Goal: Entertainment & Leisure: Browse casually

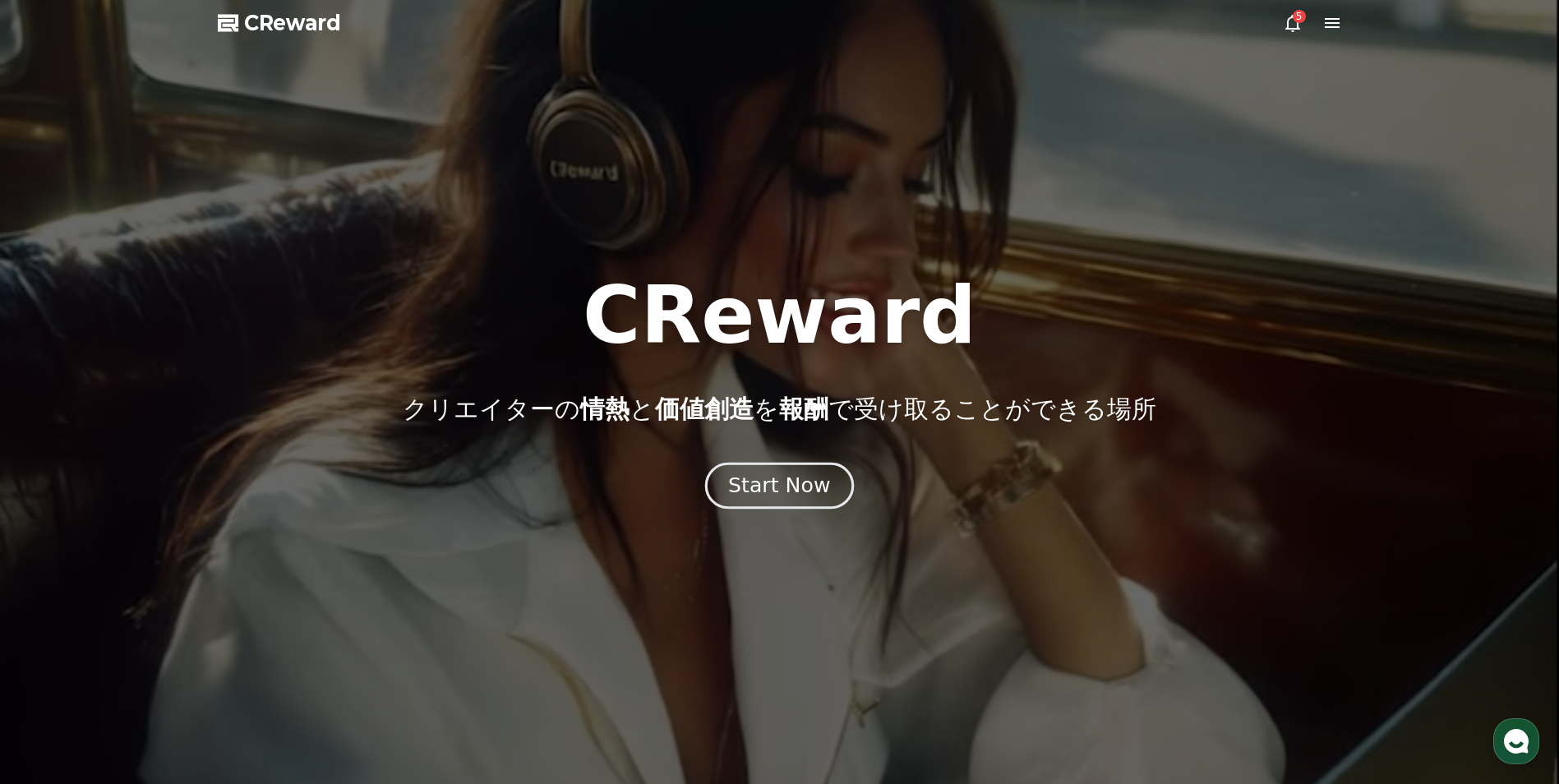
click at [772, 483] on div "Start Now" at bounding box center [779, 485] width 102 height 28
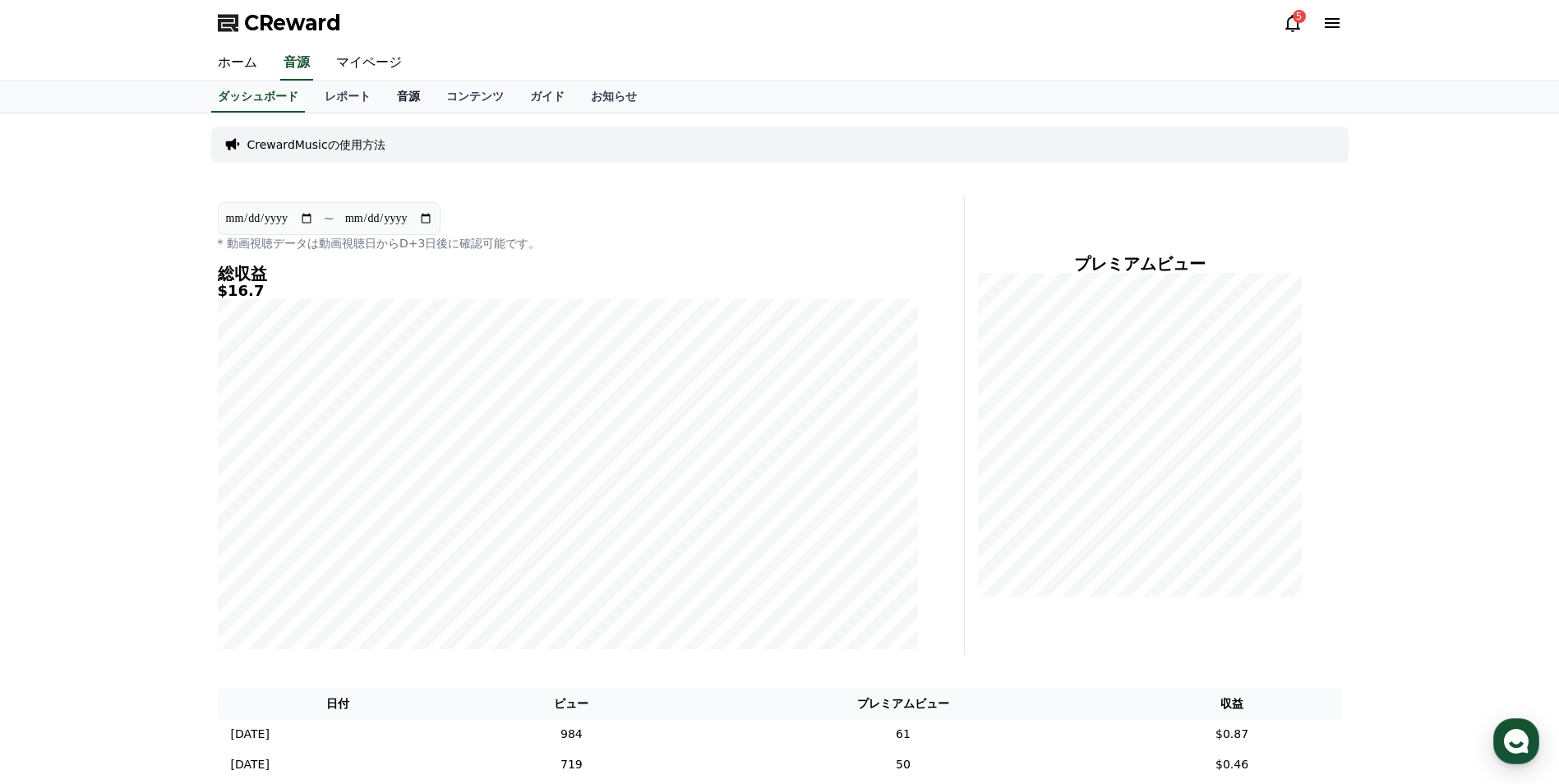
click at [384, 97] on link "音源" at bounding box center [408, 96] width 49 height 31
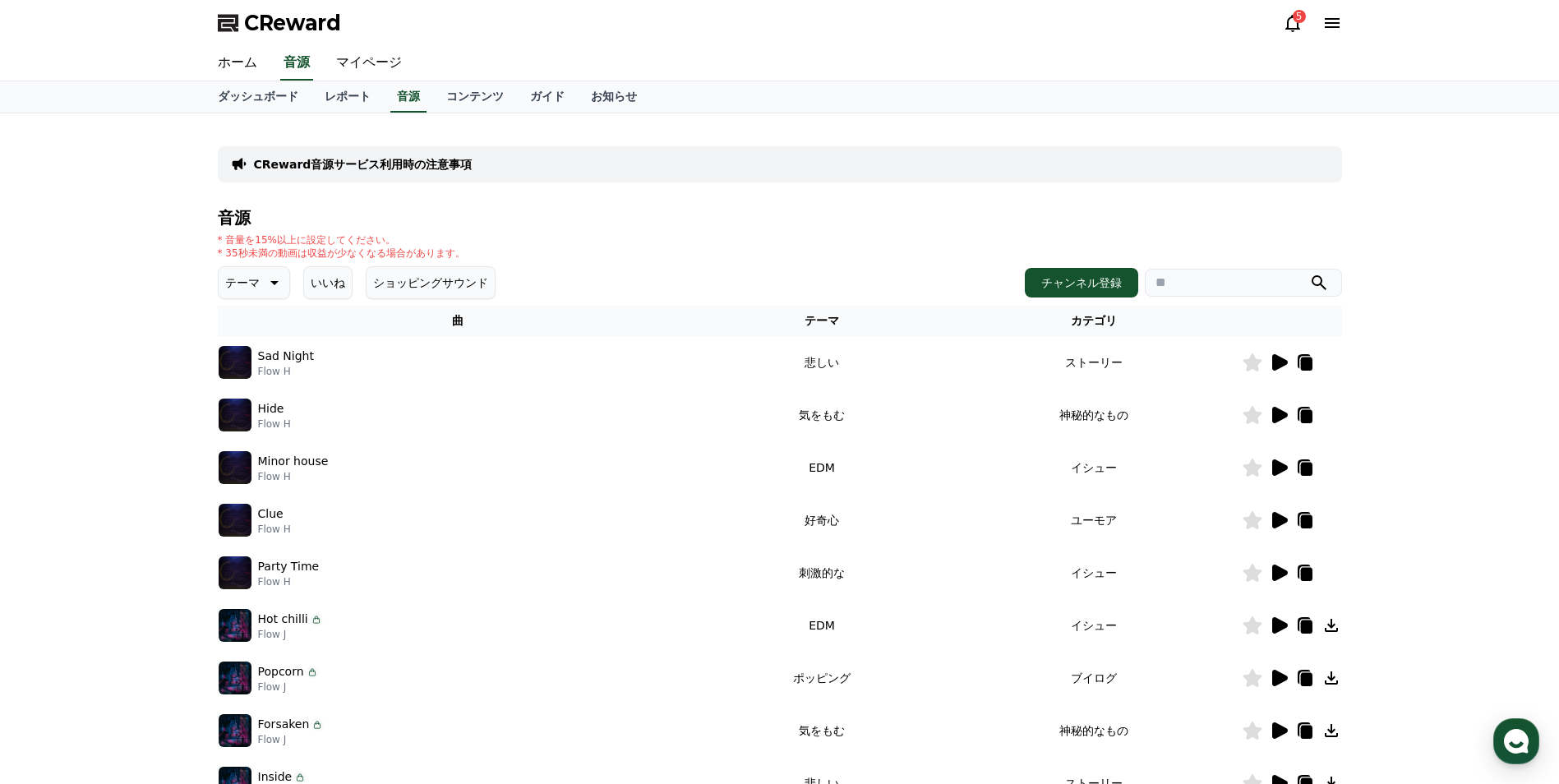
click at [1281, 365] on icon at bounding box center [1280, 362] width 16 height 16
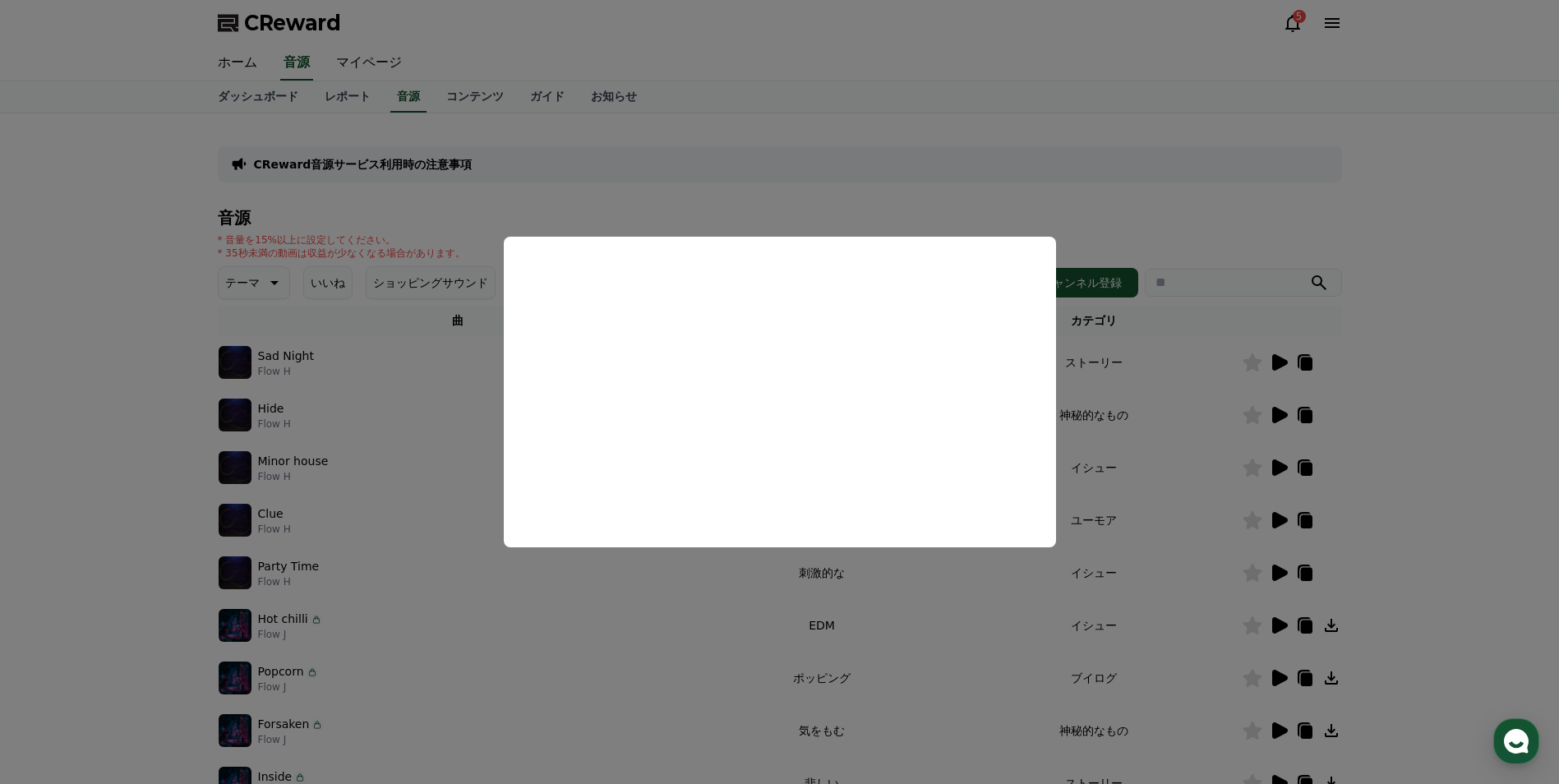
click at [1281, 364] on button "close modal" at bounding box center [779, 392] width 1559 height 784
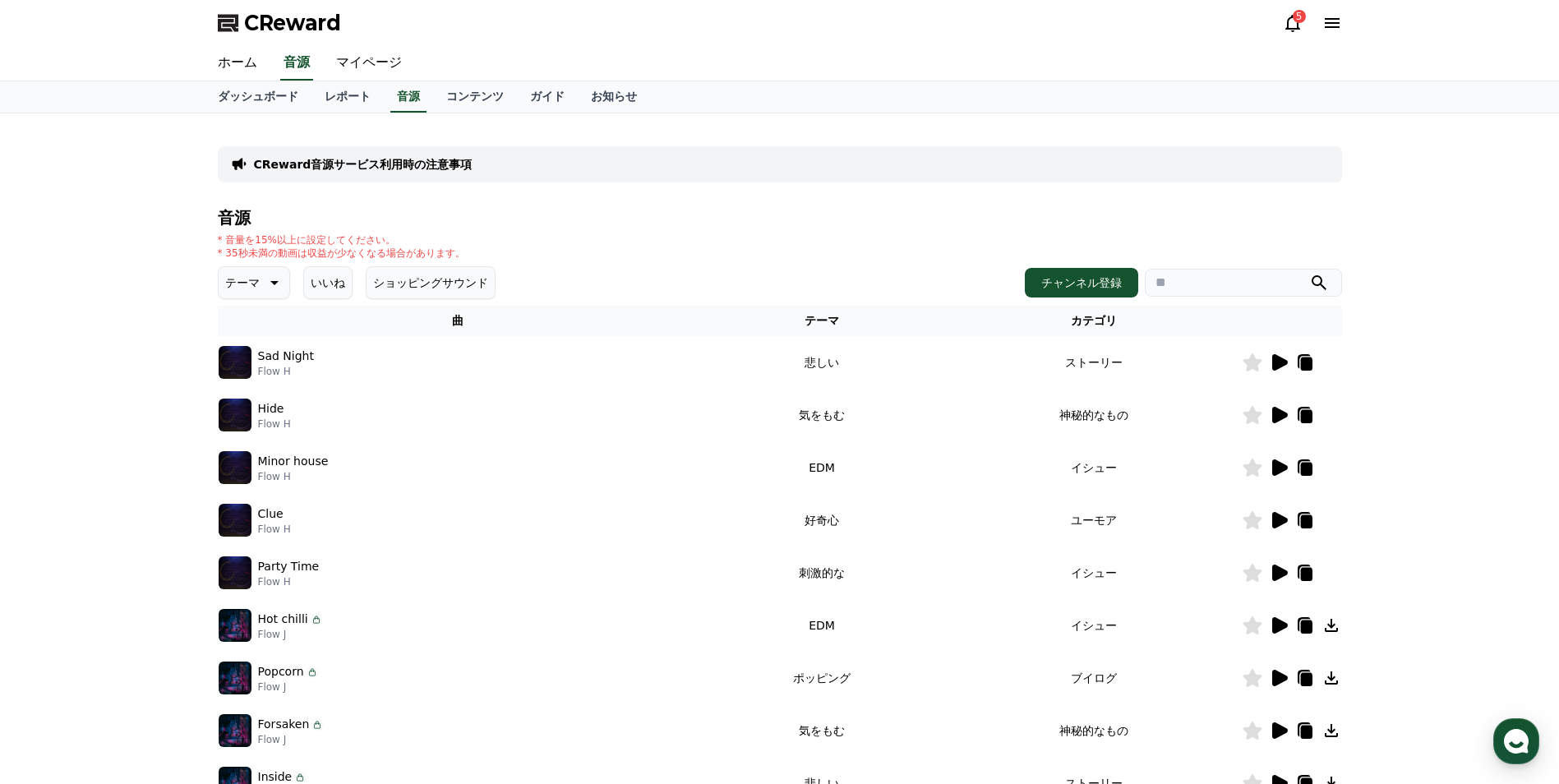
click at [1280, 363] on icon at bounding box center [1280, 362] width 16 height 16
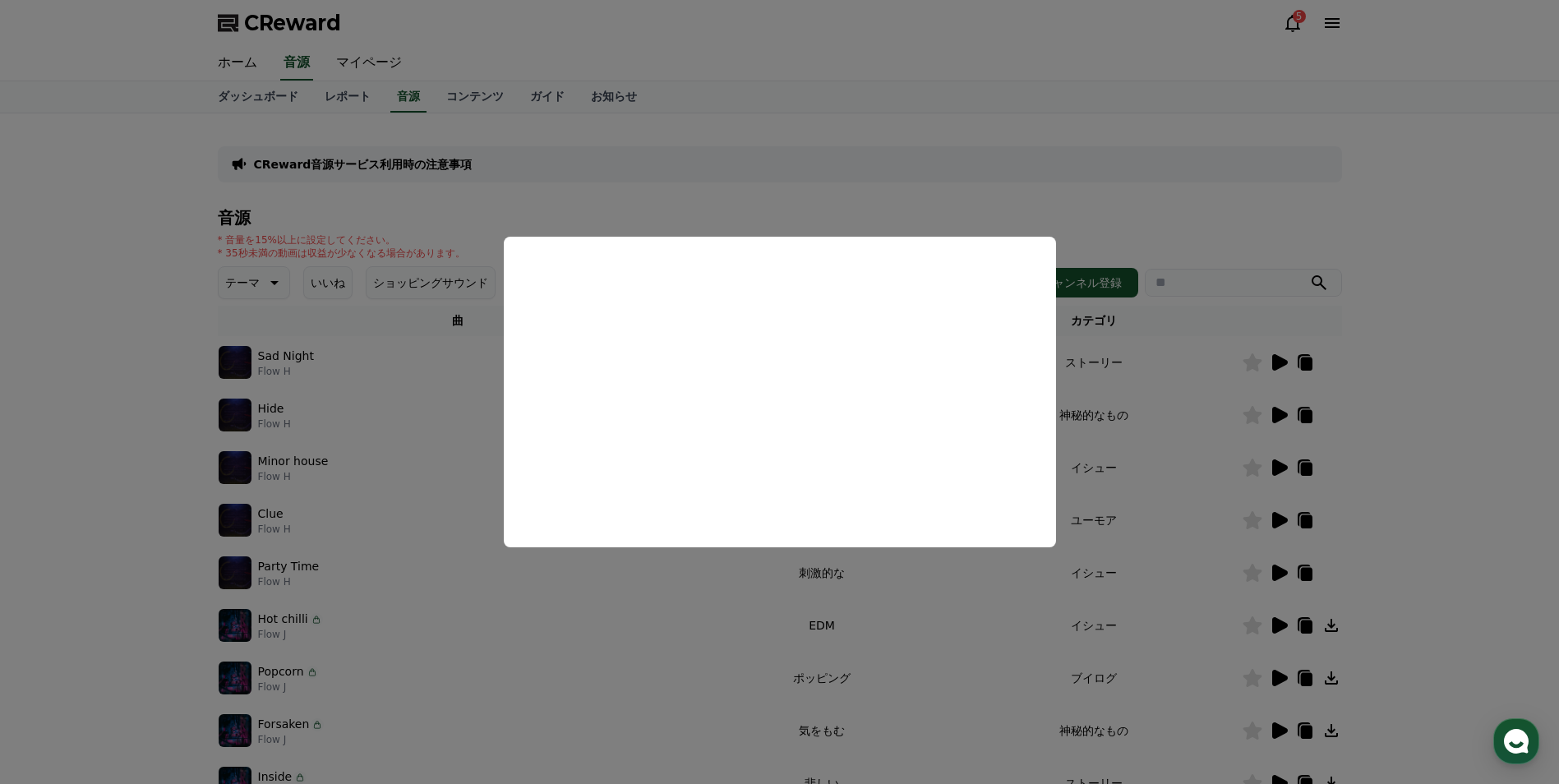
click at [1308, 364] on button "close modal" at bounding box center [779, 392] width 1559 height 784
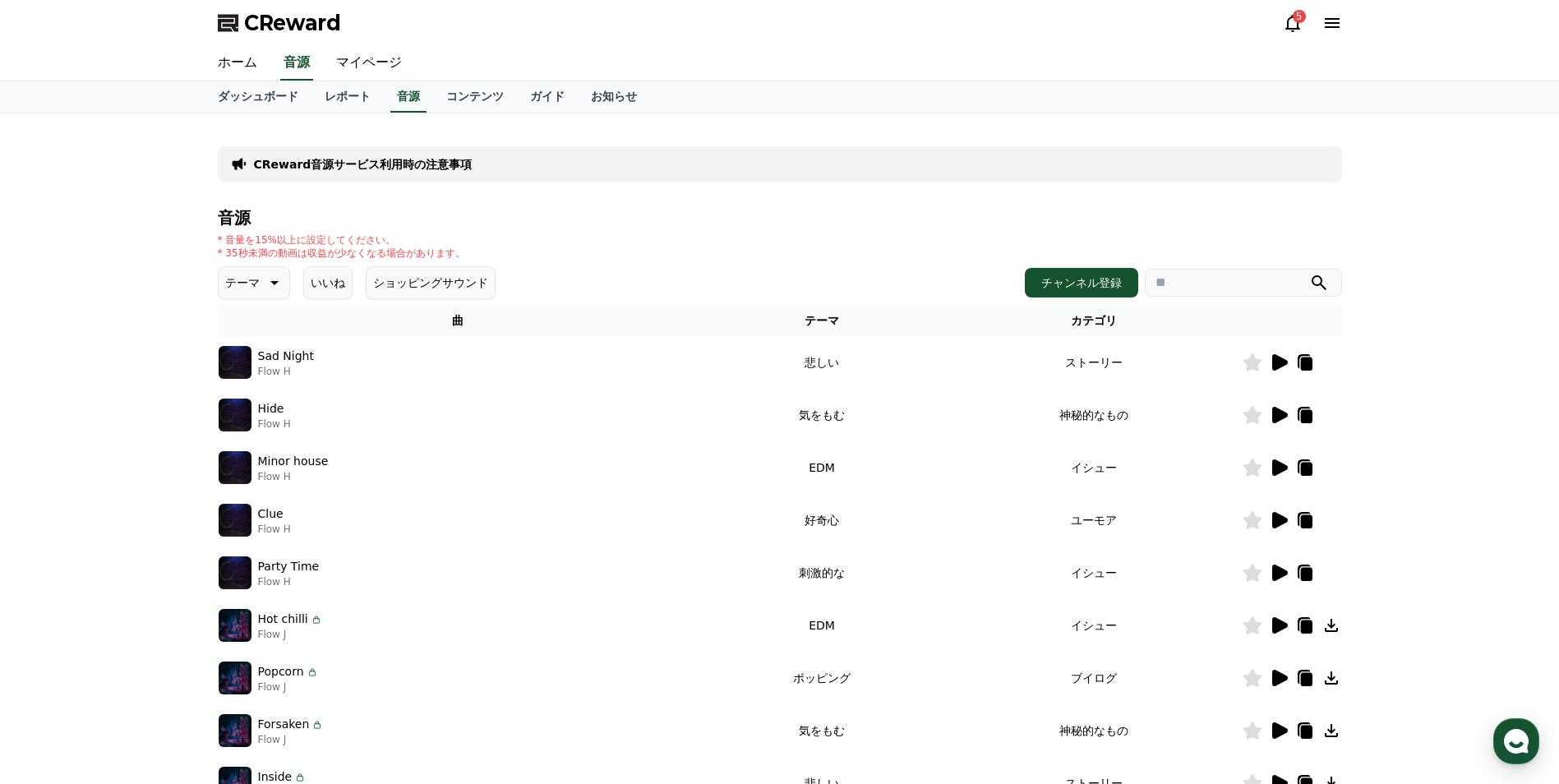
click at [1308, 364] on icon at bounding box center [1305, 364] width 11 height 13
click at [1006, 208] on div "CReward音源サービス利用時の注意事項 音源 * 音量を15%以上に設定してください。 * 35秒未満の動画は収益が少なくなる場合があります。 テーマ い…" at bounding box center [780, 511] width 1124 height 768
click at [1310, 362] on icon at bounding box center [1305, 364] width 11 height 13
click at [1279, 415] on icon at bounding box center [1280, 414] width 16 height 16
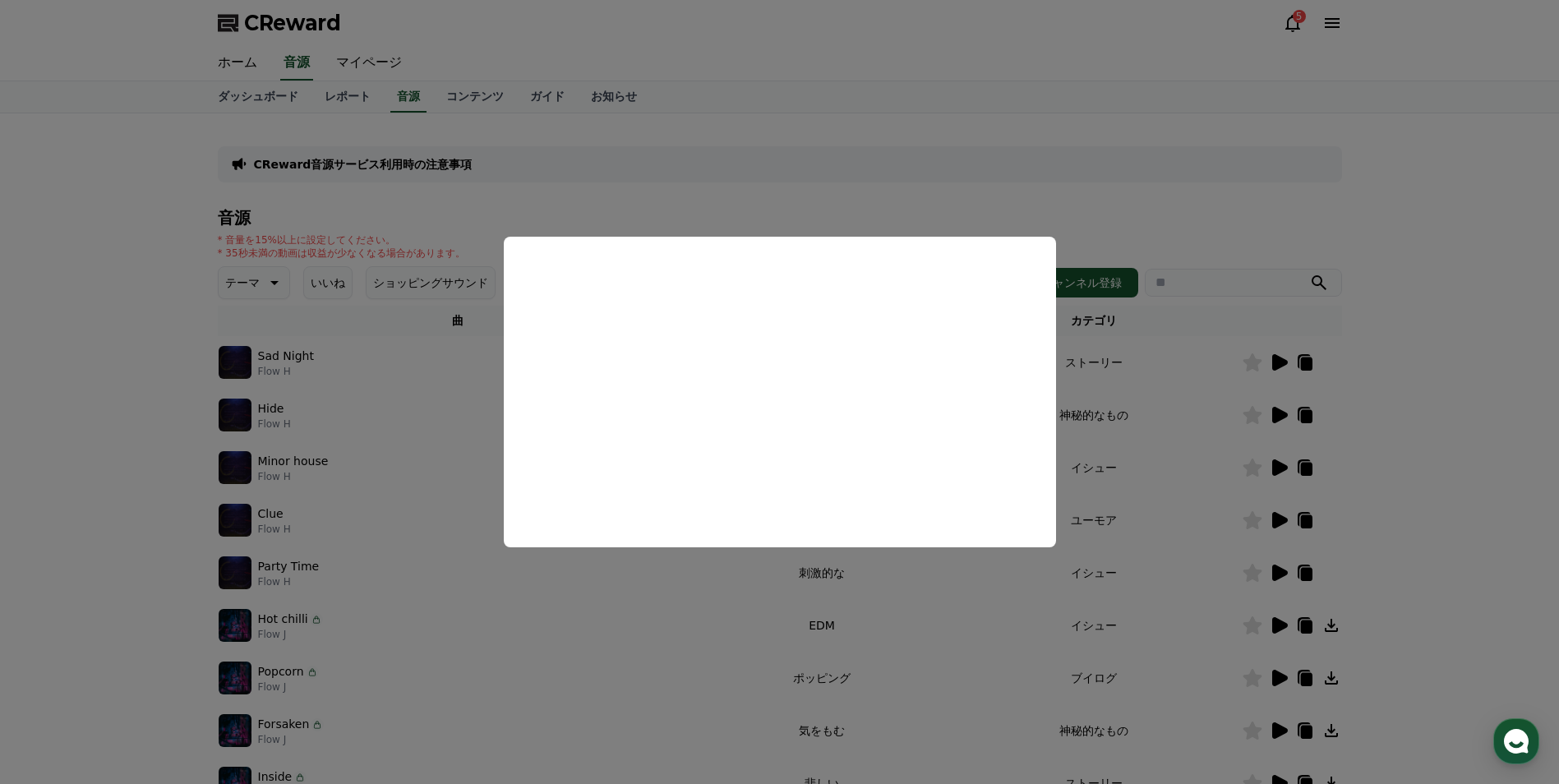
click at [1444, 447] on button "close modal" at bounding box center [779, 392] width 1559 height 784
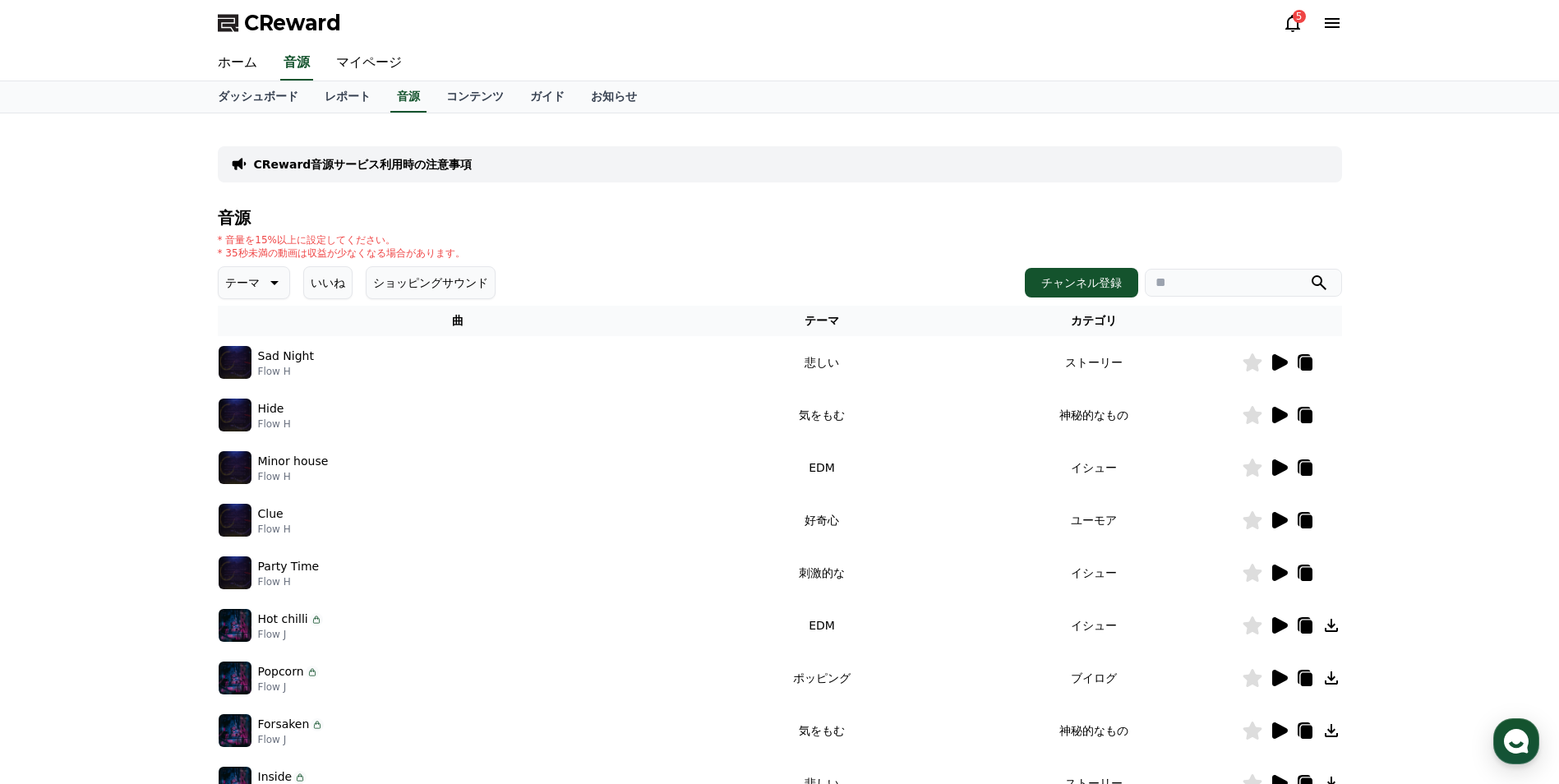
click at [1281, 466] on icon at bounding box center [1280, 467] width 16 height 16
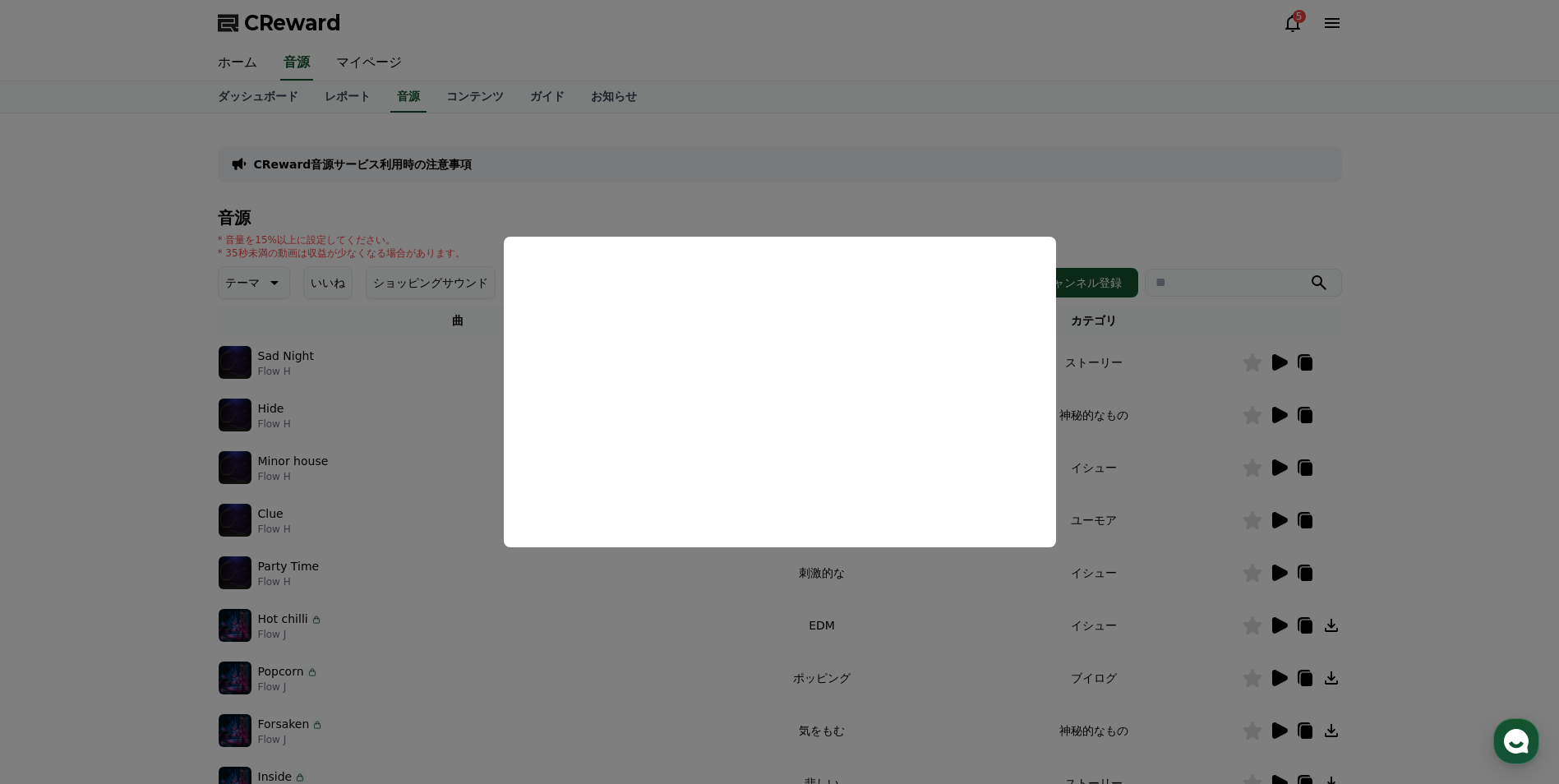
click at [1462, 426] on button "close modal" at bounding box center [779, 392] width 1559 height 784
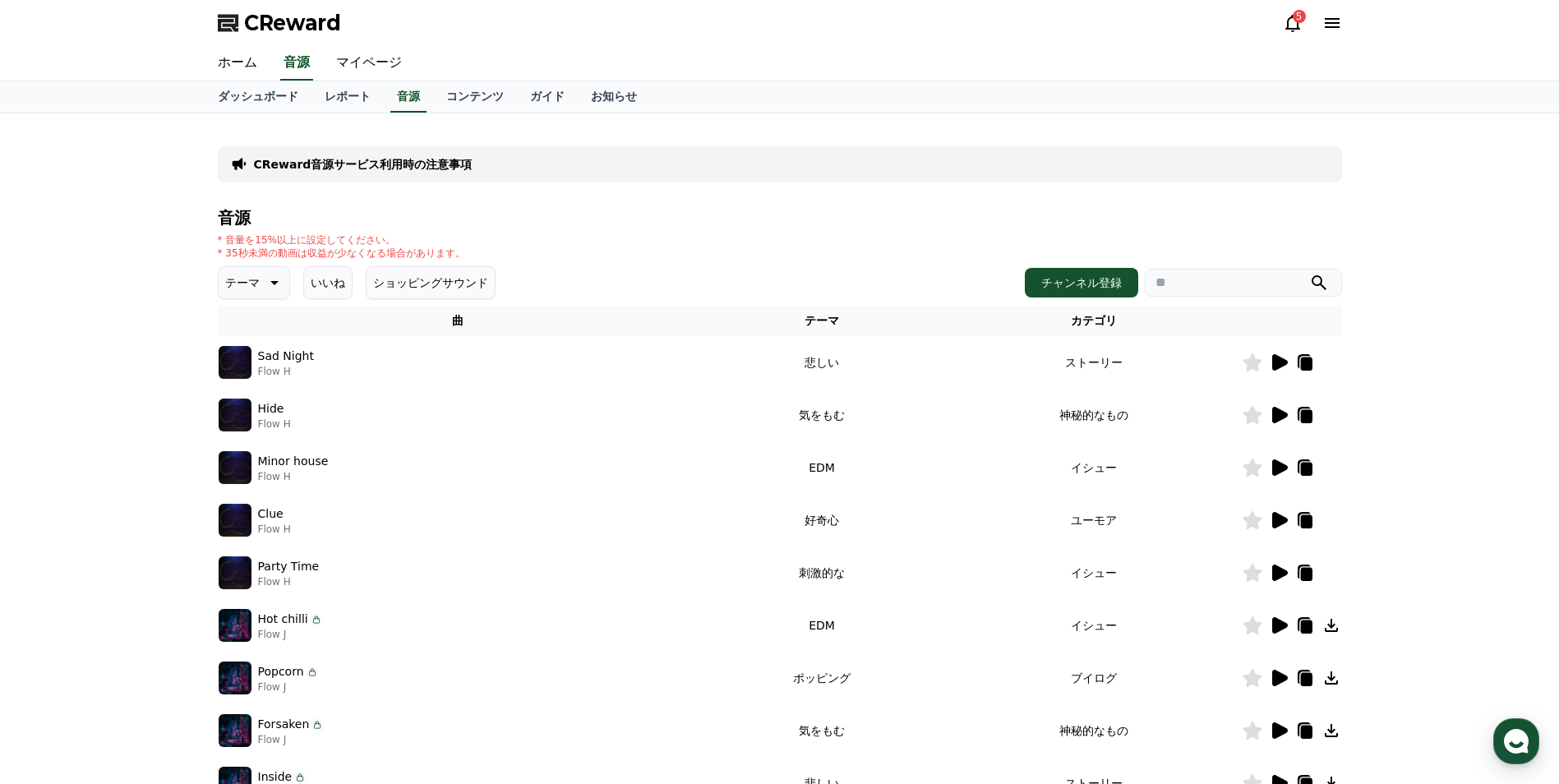
click at [836, 327] on th "テーマ" at bounding box center [821, 320] width 247 height 30
click at [842, 321] on th "テーマ" at bounding box center [821, 320] width 247 height 30
click at [1202, 280] on input "search" at bounding box center [1243, 283] width 197 height 28
click at [1270, 360] on icon at bounding box center [1278, 362] width 20 height 20
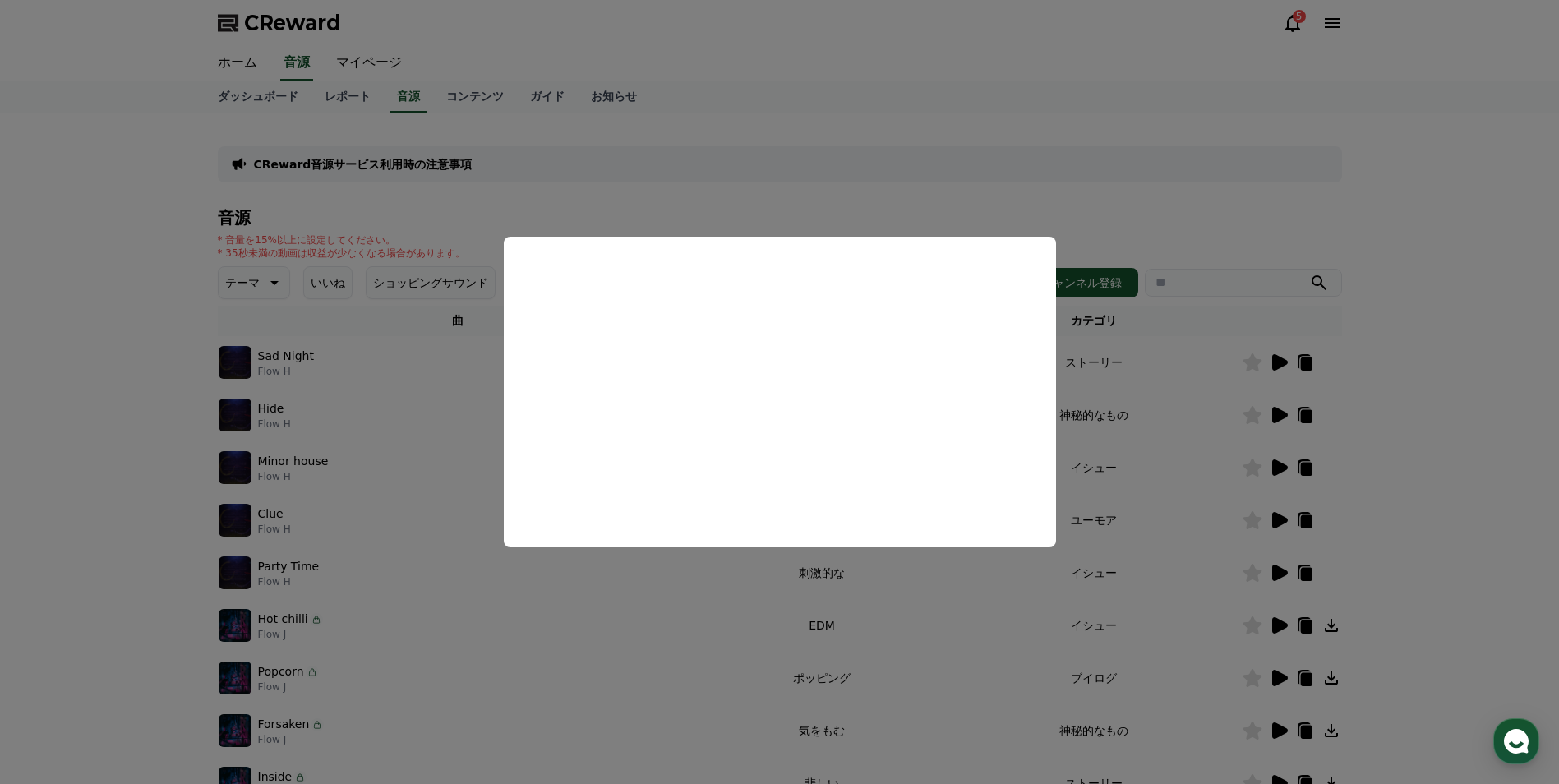
click at [1088, 277] on button "close modal" at bounding box center [779, 392] width 1559 height 784
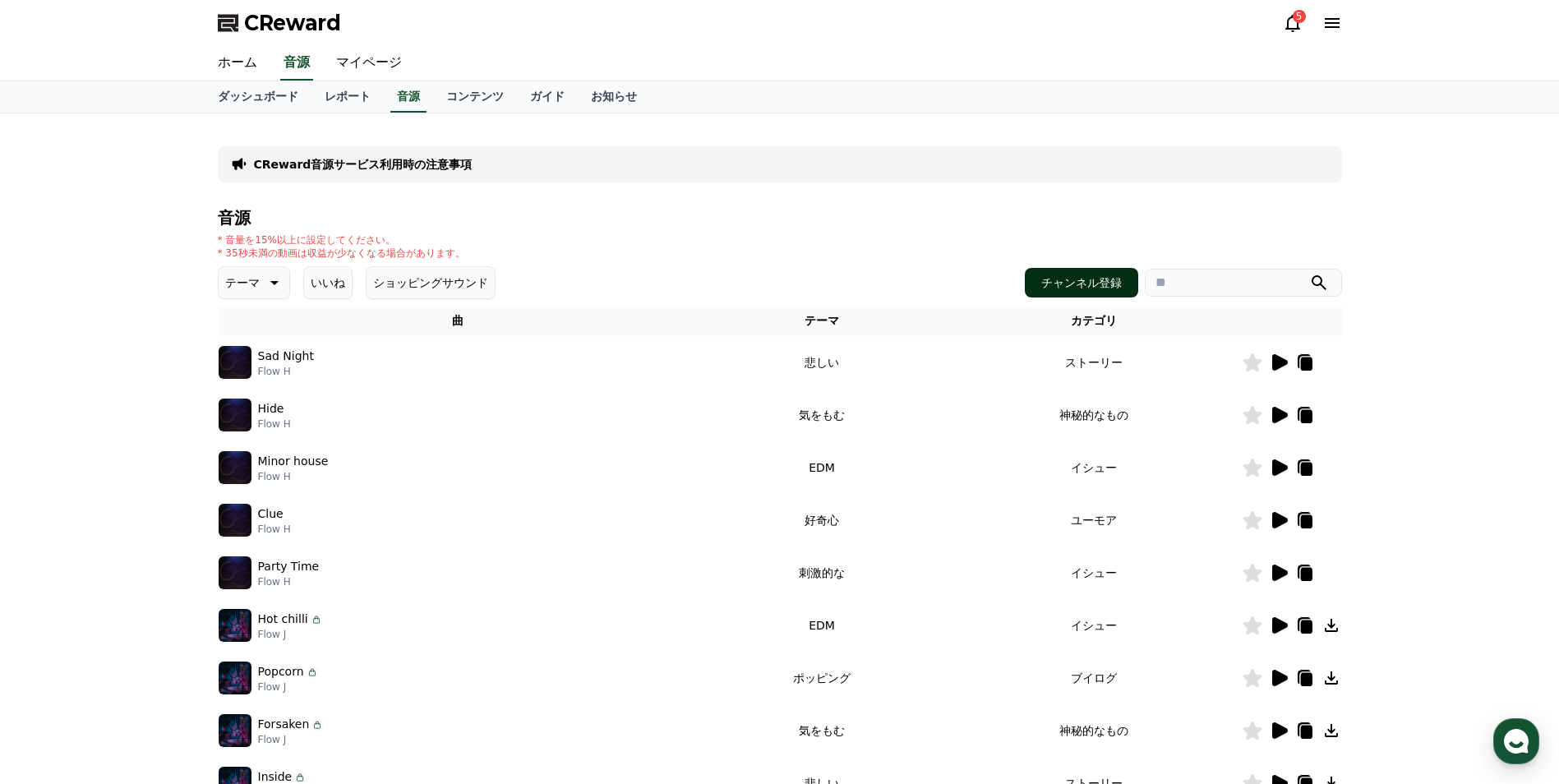
click at [1089, 277] on button "チャンネル登録" at bounding box center [1082, 283] width 114 height 29
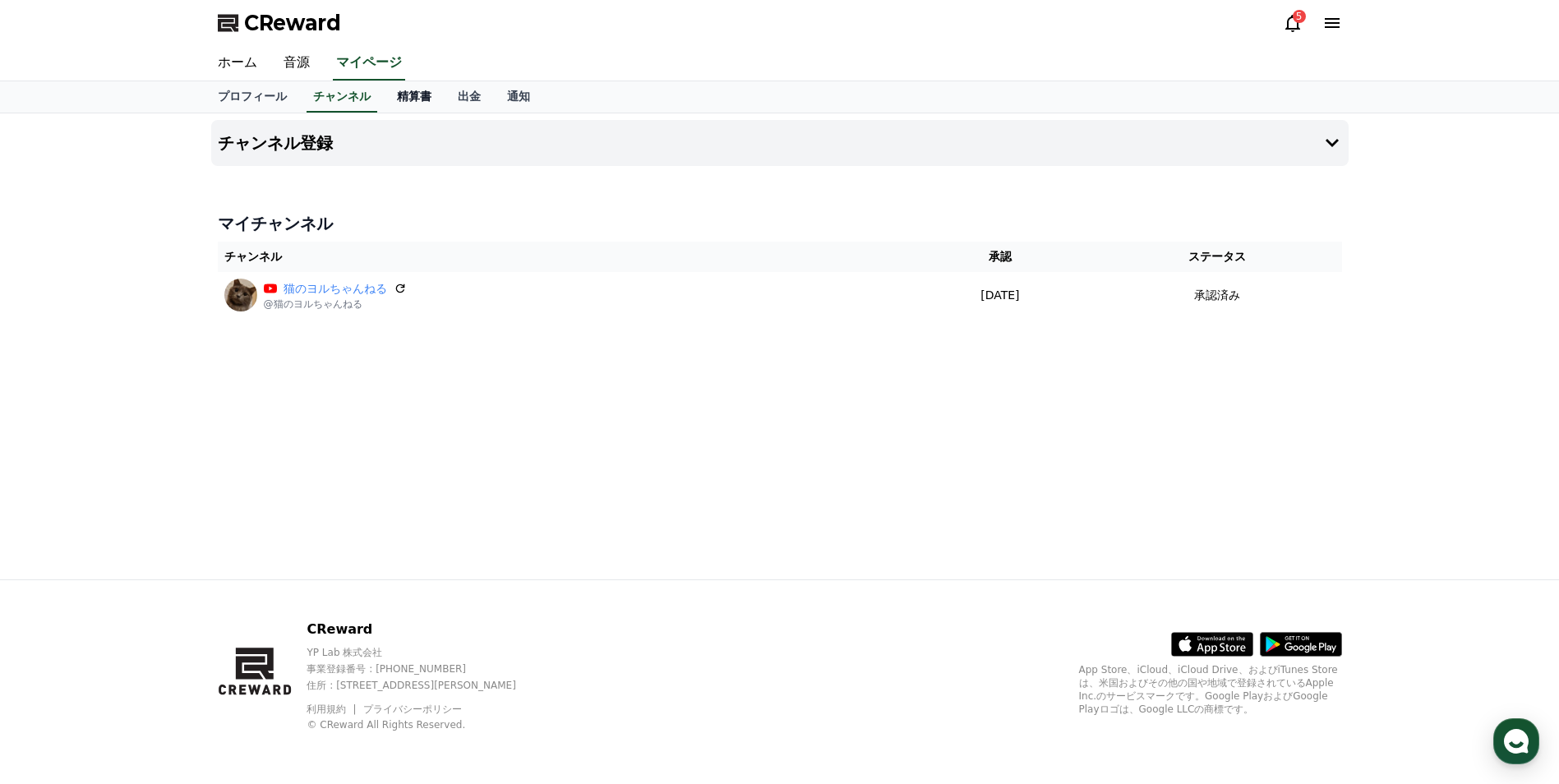
click at [386, 98] on link "精算書" at bounding box center [414, 96] width 61 height 31
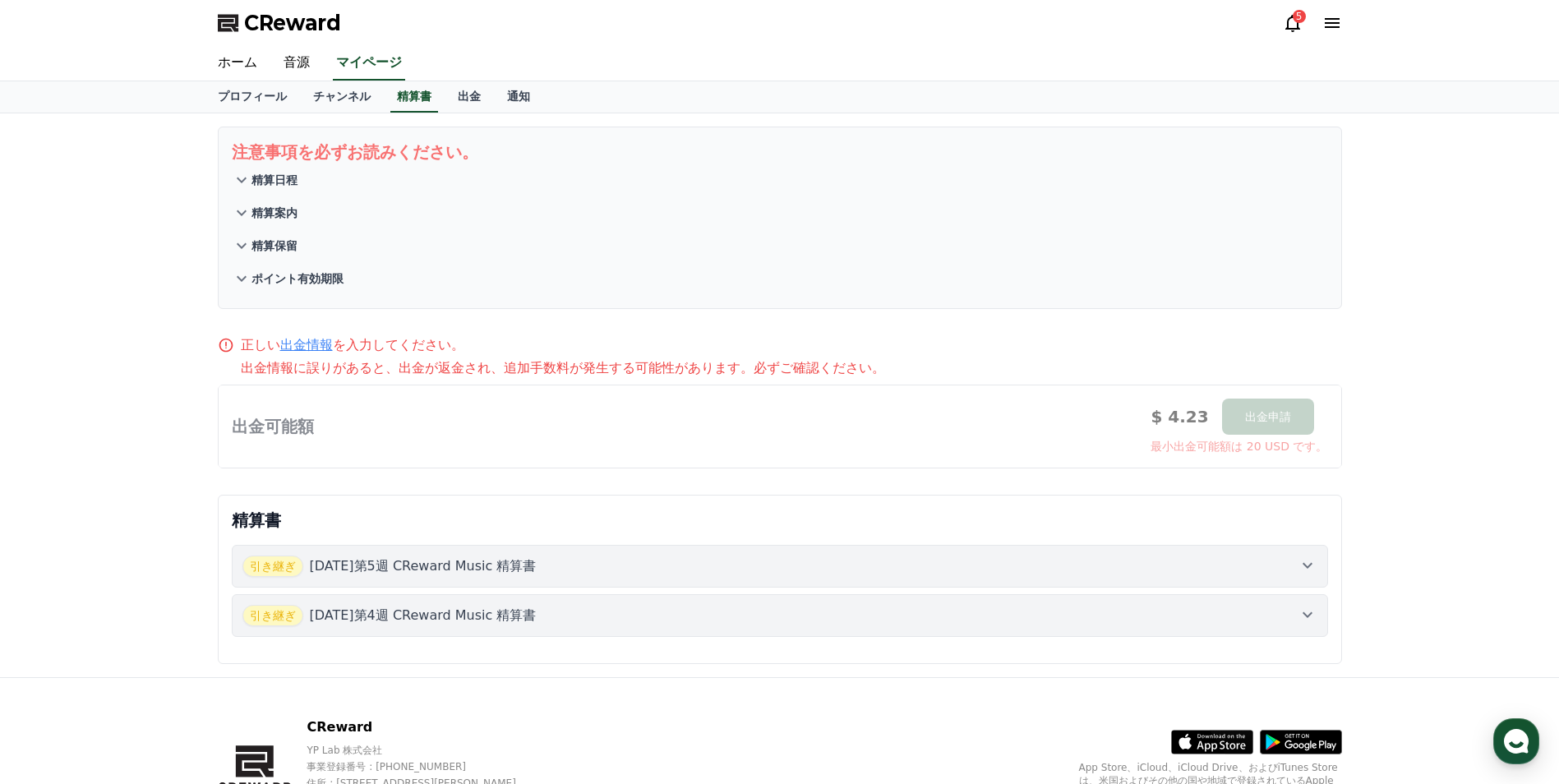
click at [1319, 563] on button "引き継ぎ 2025年7月第5週 CReward Music 精算書" at bounding box center [780, 566] width 1096 height 43
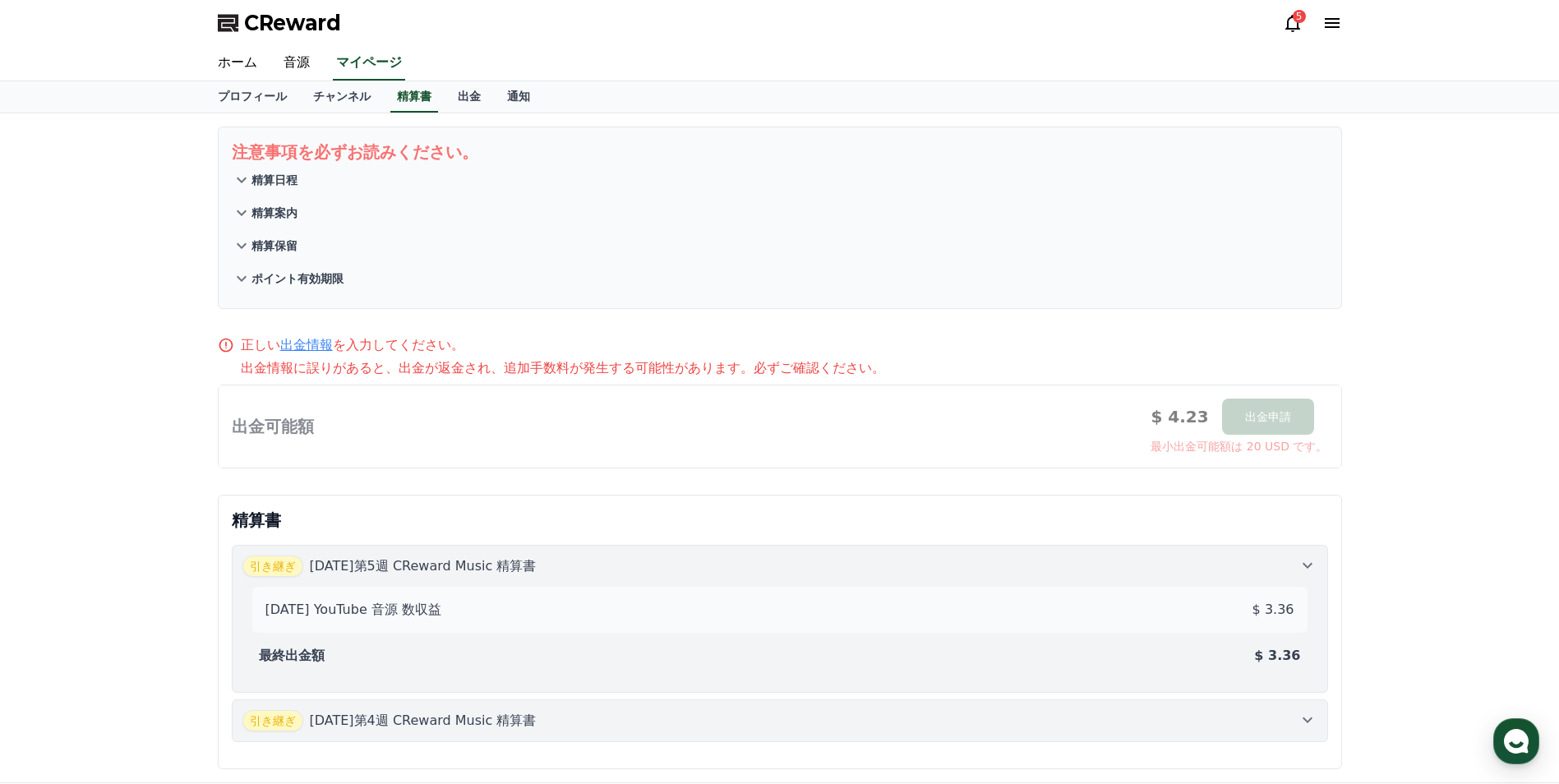
click at [1313, 722] on icon at bounding box center [1307, 719] width 20 height 20
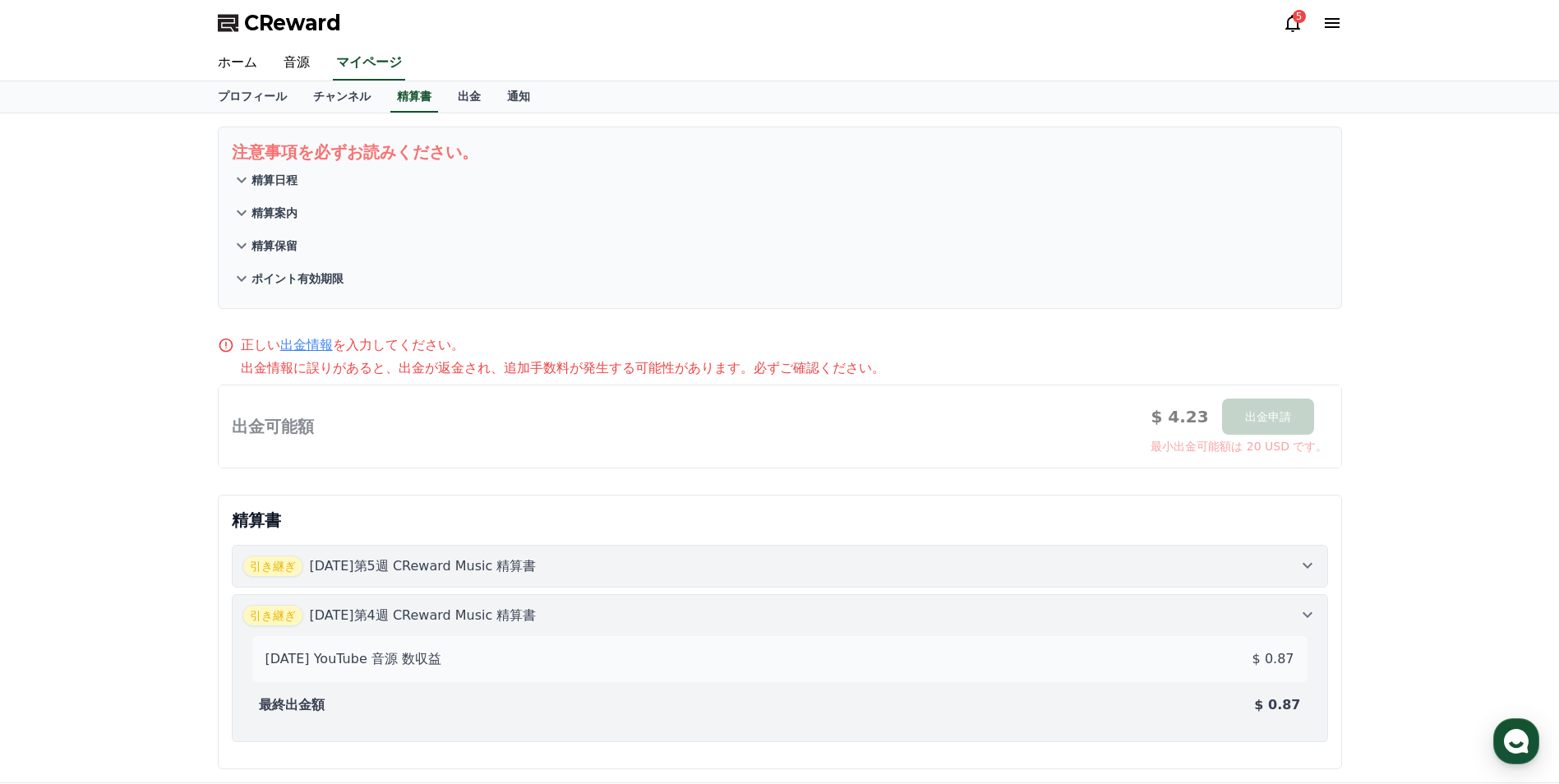
click at [1144, 508] on p "精算書" at bounding box center [780, 520] width 1096 height 23
click at [1053, 341] on div "正しい 出金情報 を入力してください。" at bounding box center [780, 345] width 1124 height 20
click at [1425, 342] on div "注意事項を必ずお読みください。 精算日程 精算案内 精算保留 ポイント有効期限 正しい 出金情報 を入力してください。 出金情報に誤りがあると、出金が返金され…" at bounding box center [779, 448] width 1559 height 669
click at [484, 488] on div "精算書 引き継ぎ 2025年7月第5週 CReward Music 精算書 引き継ぎ 2025年7月第4週 CReward Music 精算書 2025-07…" at bounding box center [780, 632] width 1138 height 288
click at [263, 277] on p "ポイント有効期限" at bounding box center [297, 278] width 92 height 16
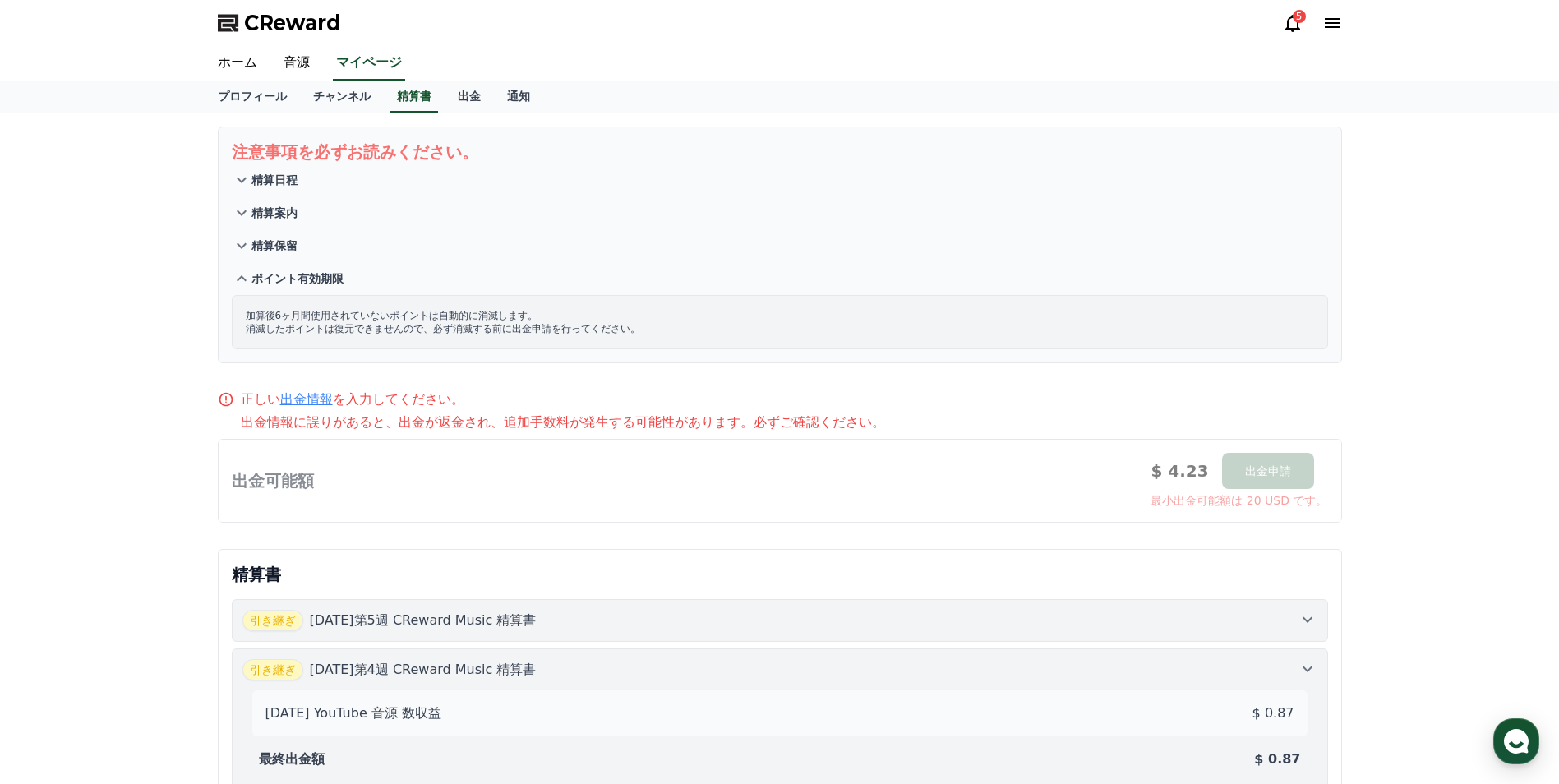
click at [261, 252] on p "精算保留" at bounding box center [274, 246] width 46 height 16
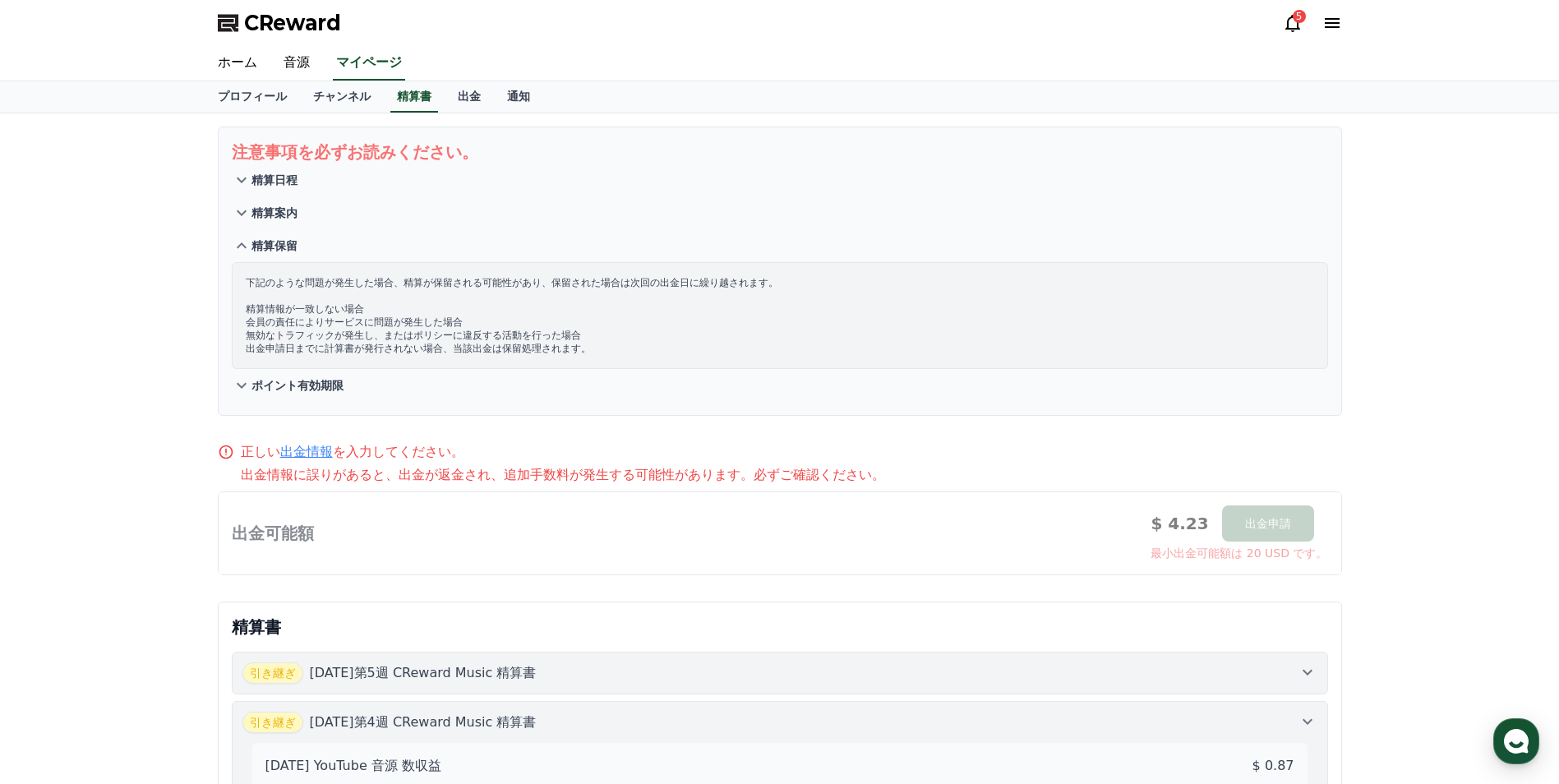
click at [271, 211] on p "精算案内" at bounding box center [274, 212] width 46 height 16
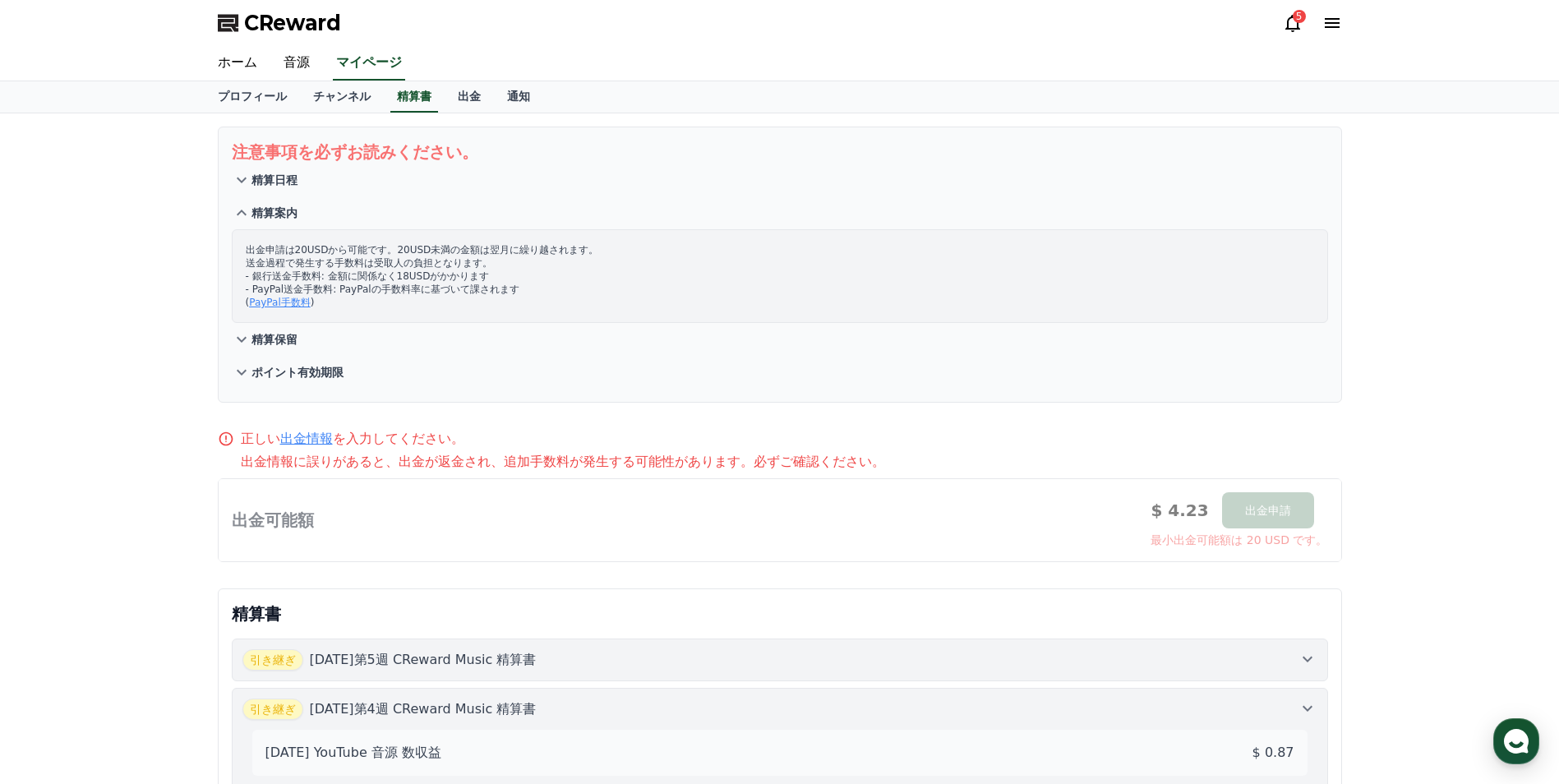
click at [290, 300] on link "PayPal手数料" at bounding box center [280, 302] width 62 height 11
click at [587, 507] on div at bounding box center [780, 520] width 1122 height 82
click at [751, 370] on button "ポイント有効期限" at bounding box center [780, 372] width 1096 height 33
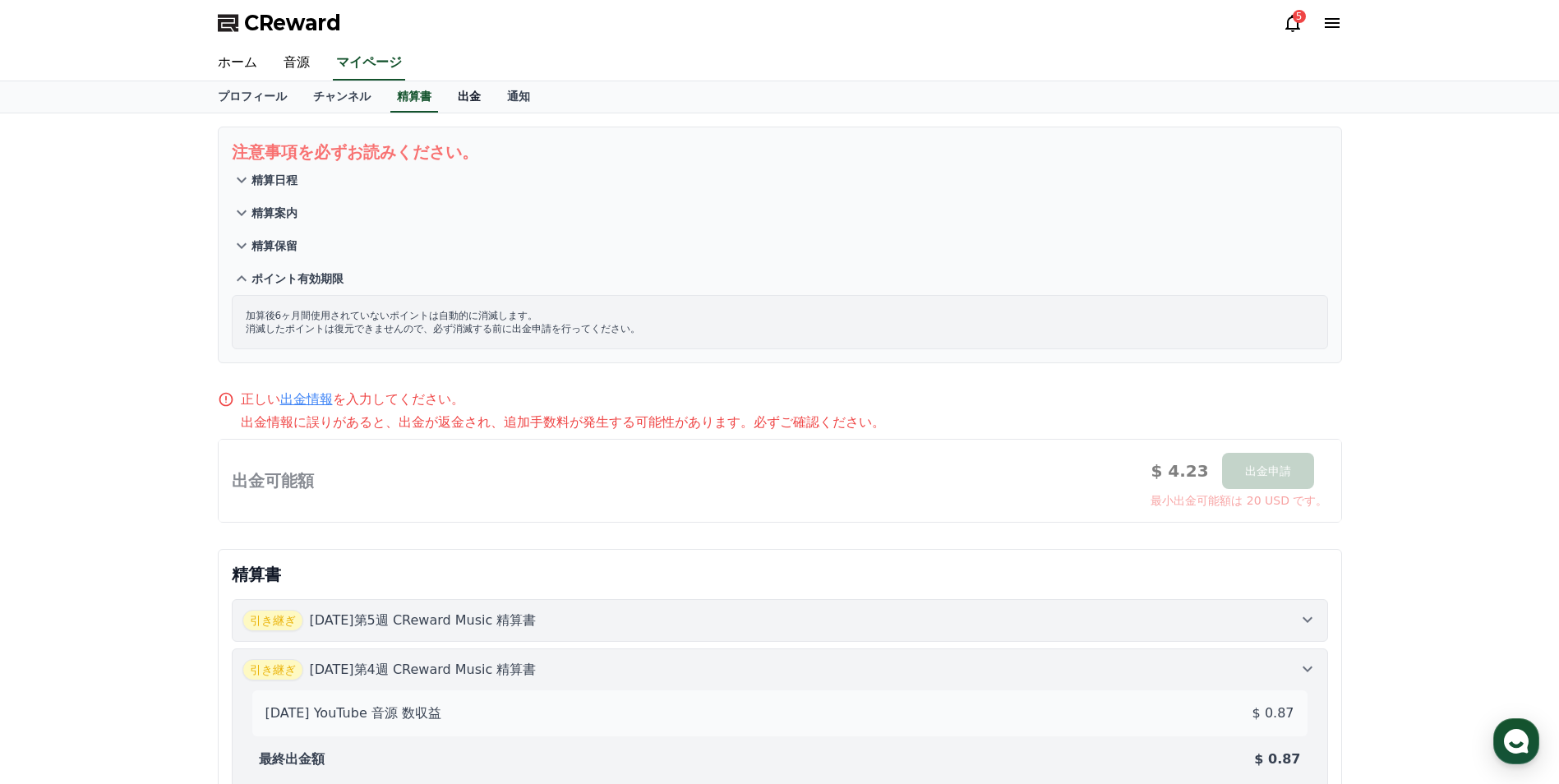
click at [445, 104] on link "出金" at bounding box center [469, 96] width 49 height 31
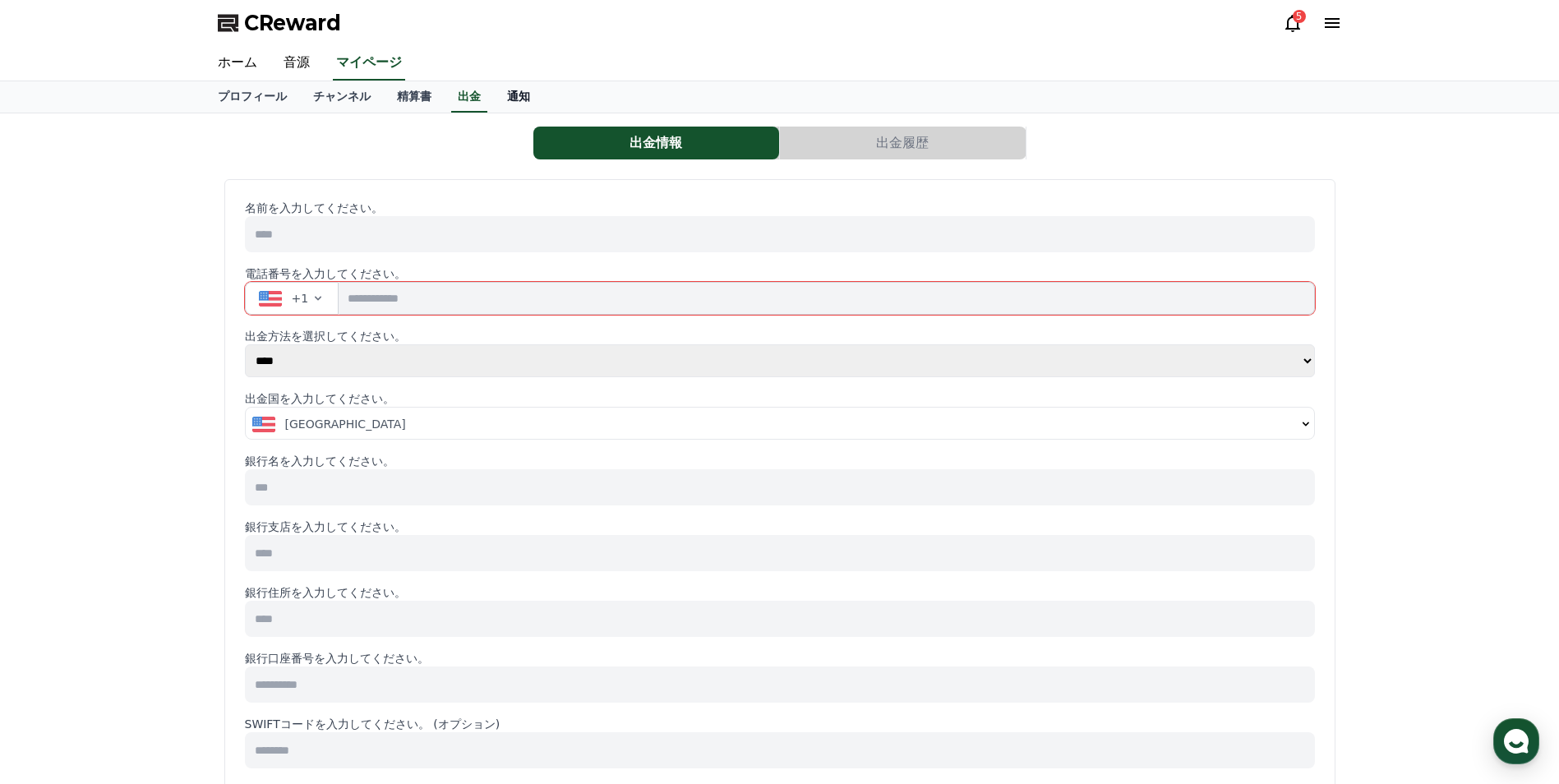
click at [494, 97] on link "通知" at bounding box center [518, 96] width 49 height 31
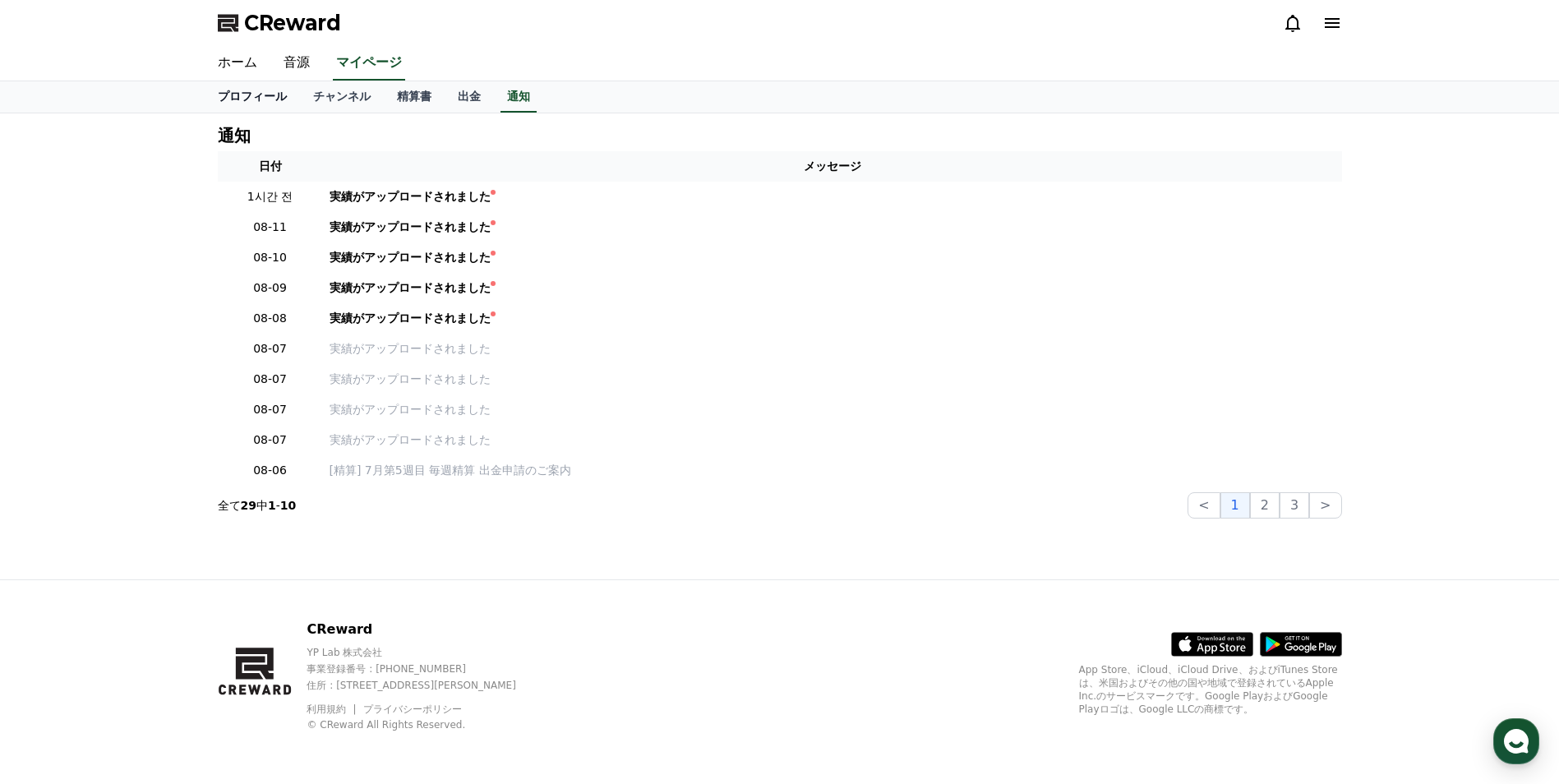
click at [248, 90] on link "プロフィール" at bounding box center [252, 96] width 96 height 31
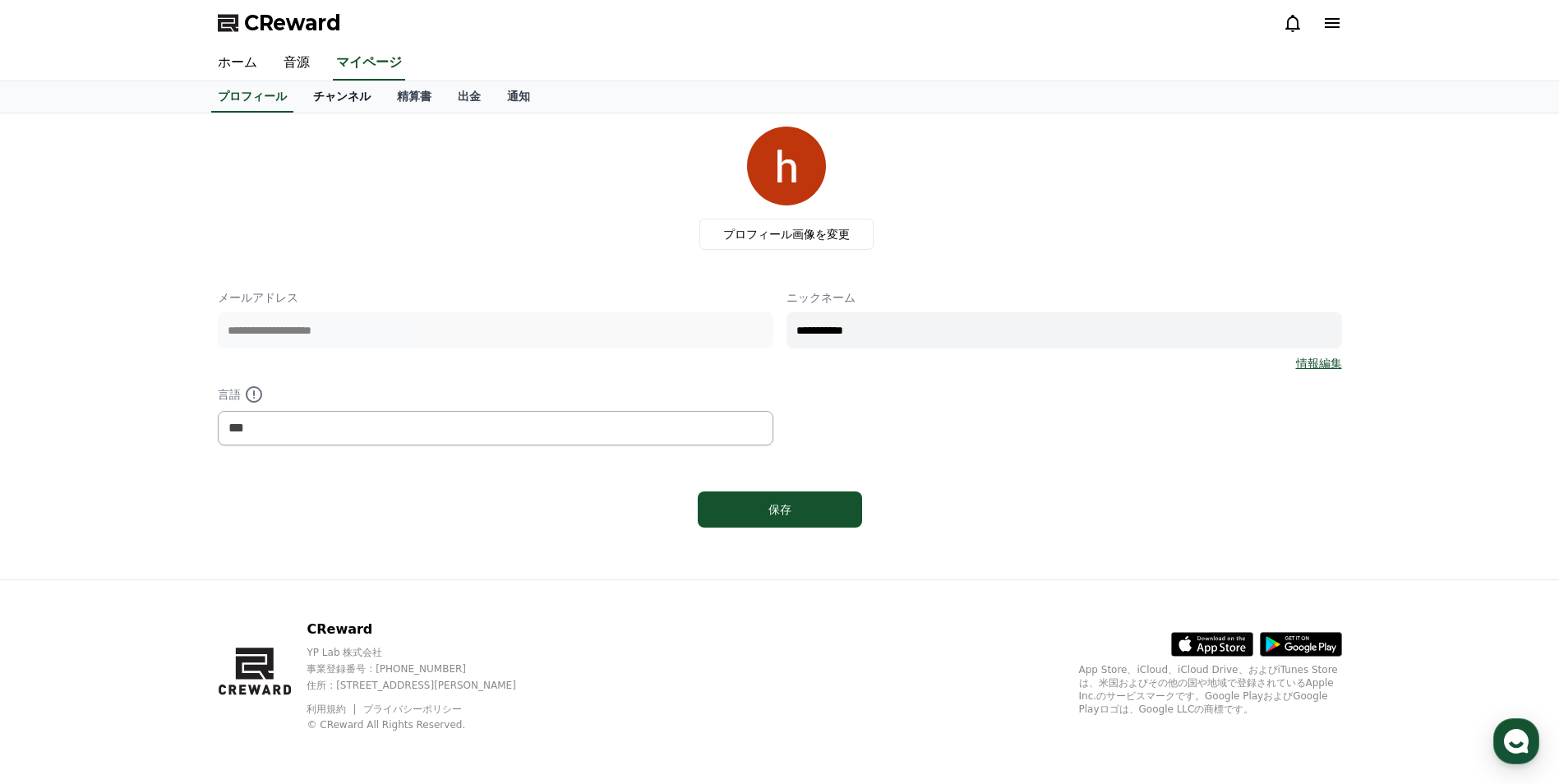
click at [322, 98] on link "チャンネル" at bounding box center [341, 96] width 84 height 31
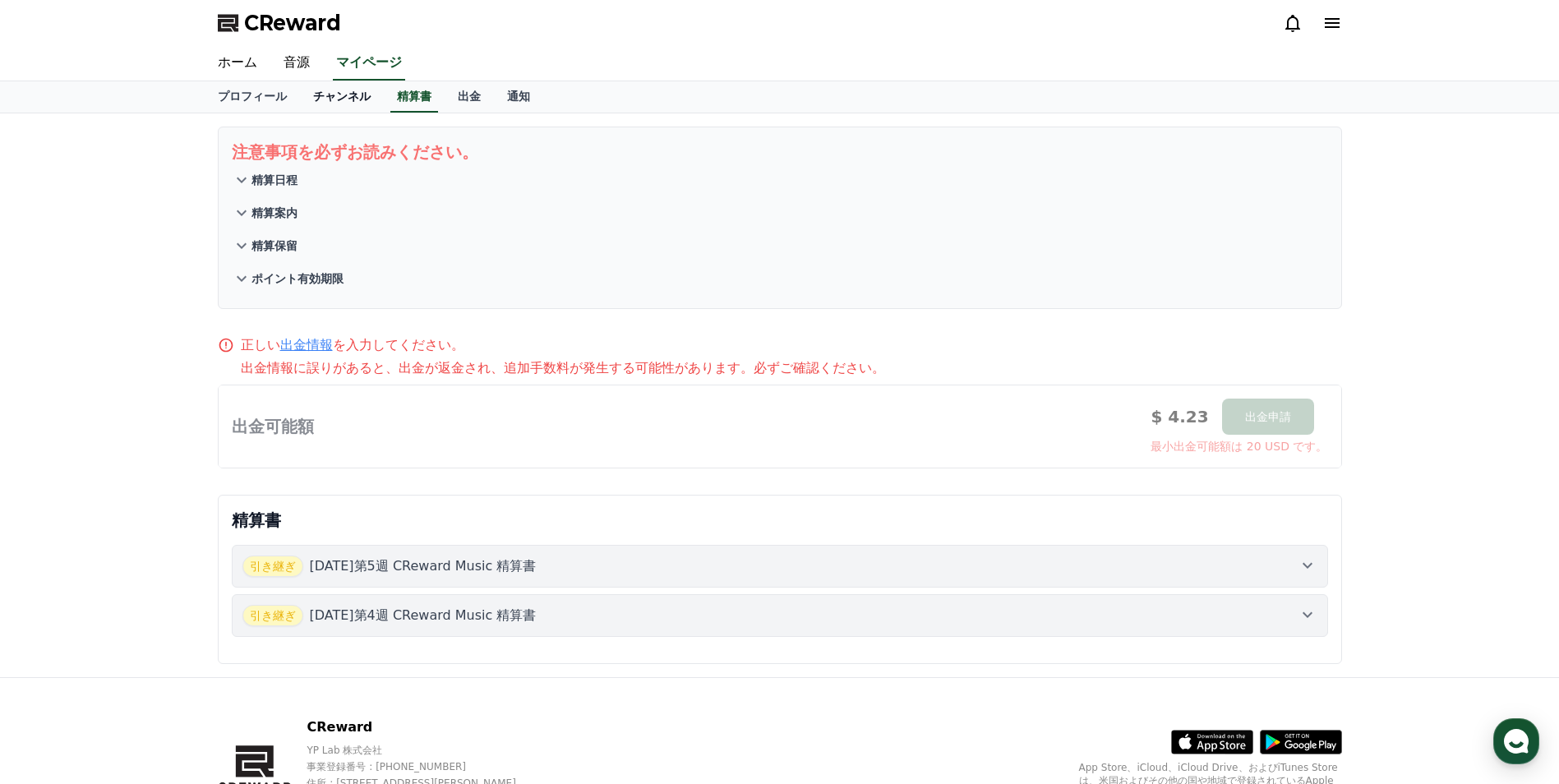
click at [301, 96] on link "チャンネル" at bounding box center [341, 96] width 84 height 31
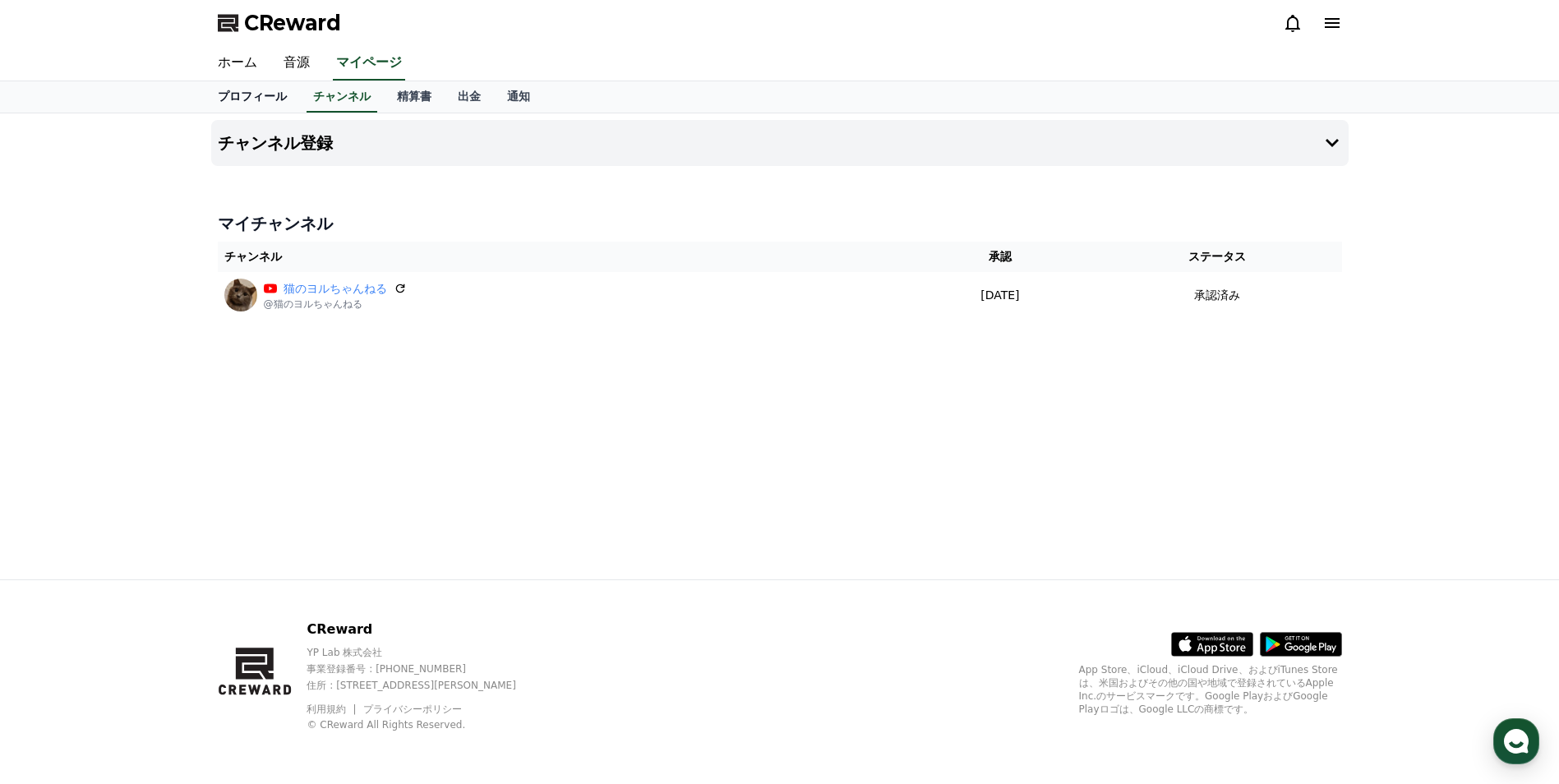
click at [204, 58] on link "ホーム" at bounding box center [237, 63] width 65 height 34
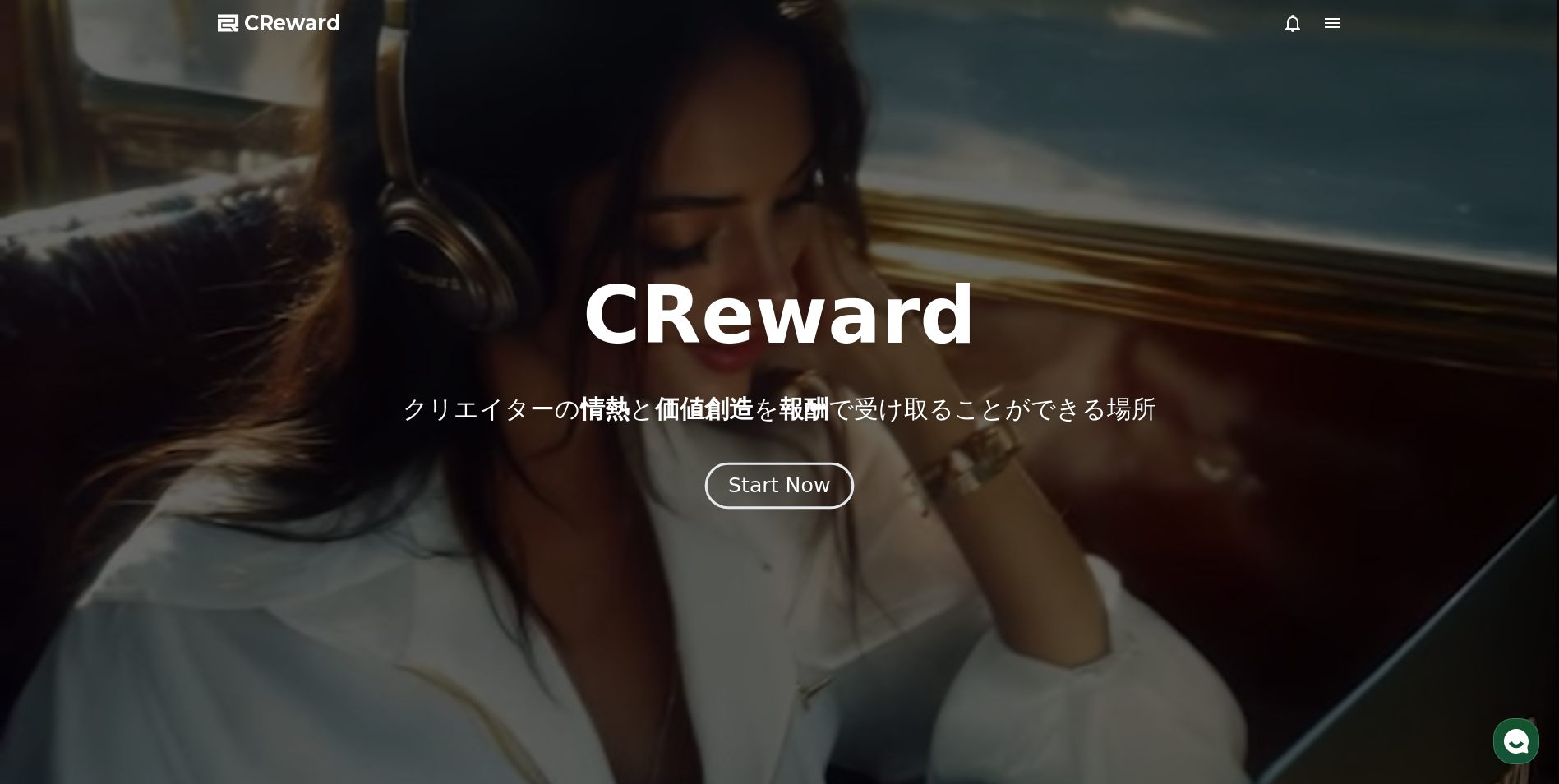
click at [818, 497] on div "Start Now" at bounding box center [779, 485] width 102 height 28
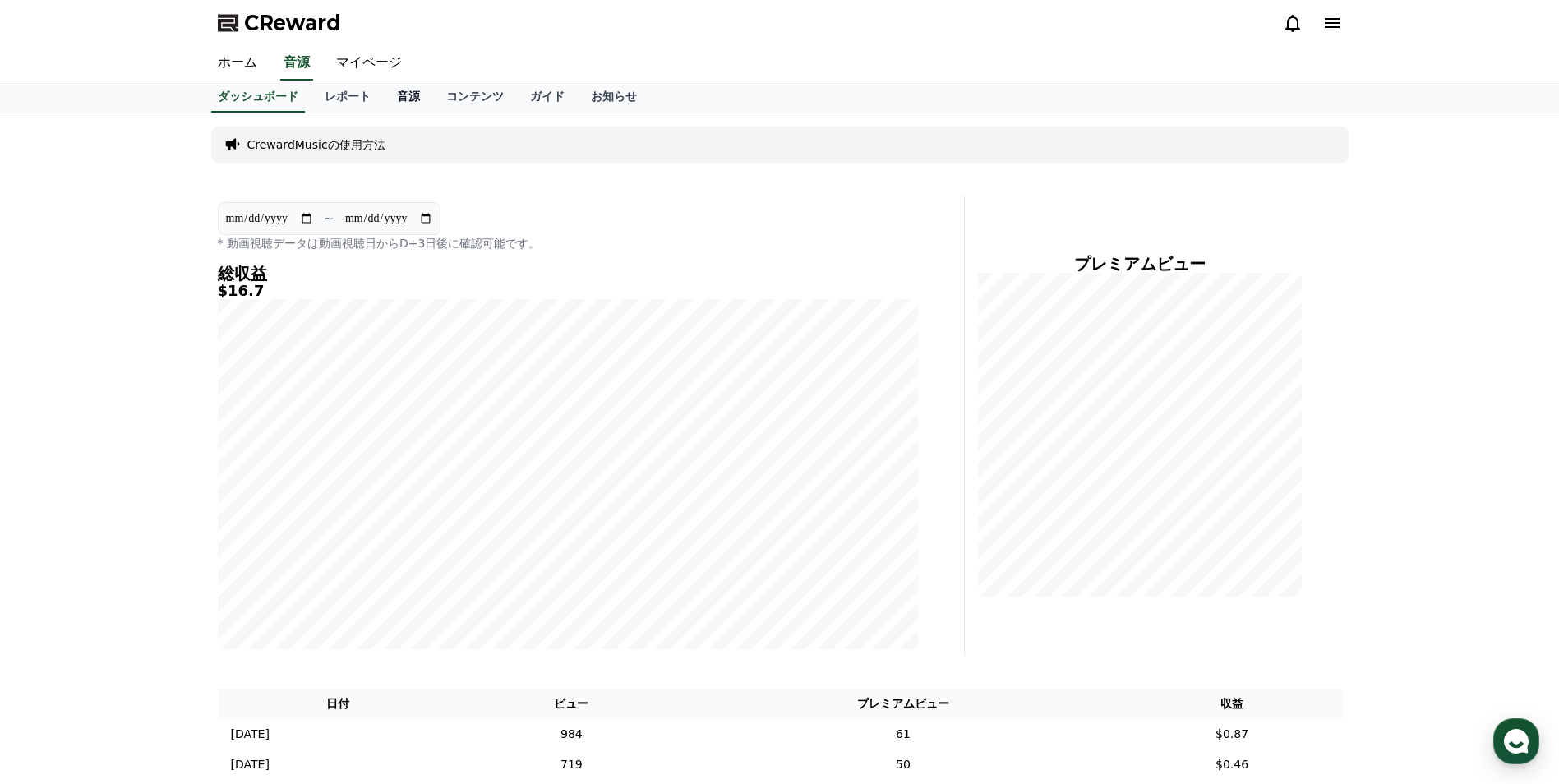
click at [384, 91] on link "音源" at bounding box center [408, 96] width 49 height 31
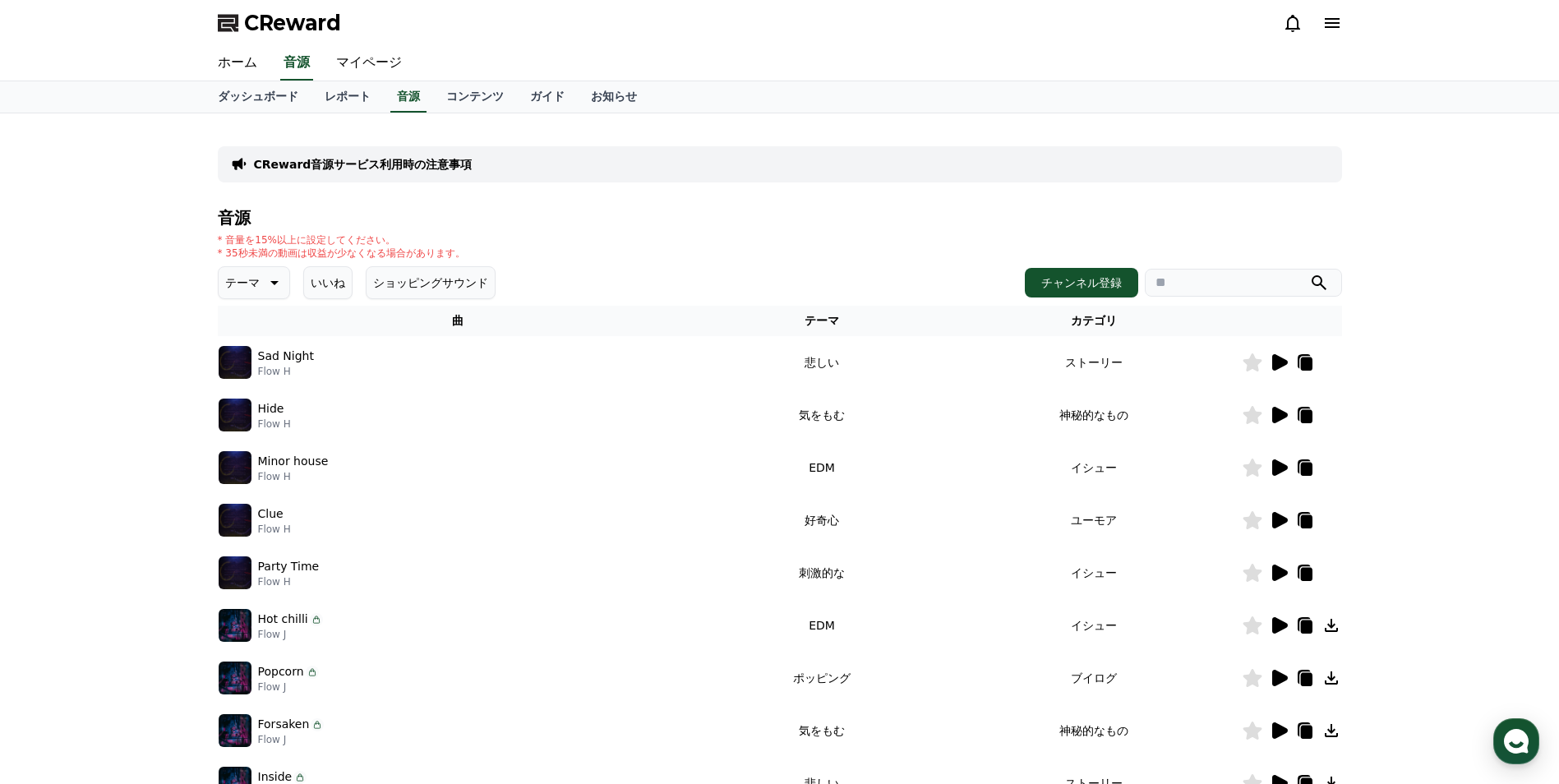
click at [263, 283] on icon at bounding box center [272, 283] width 20 height 20
click at [256, 457] on div "全て 空想 好奇心 暗い 明るい ポッピング 刺激的な 反転 雄壮な 劇的な 喜ばしい 気分 EDM 溝 悲しい 穏やかな 可愛い 感動的な 気をもむ 喜劇的な" at bounding box center [280, 732] width 120 height 848
click at [246, 458] on button "暗い" at bounding box center [239, 454] width 36 height 36
click at [260, 283] on icon at bounding box center [263, 283] width 9 height 4
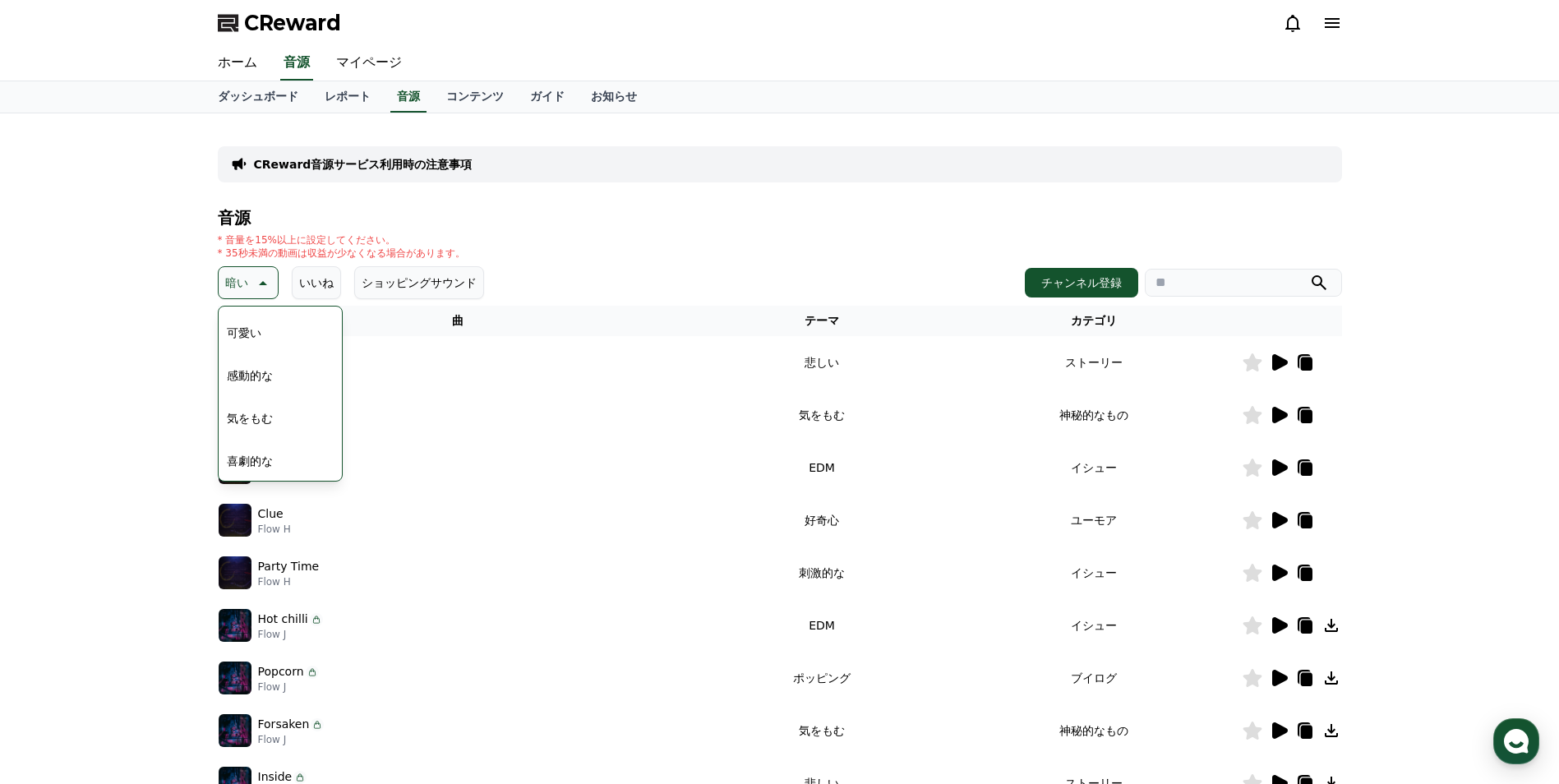
click at [262, 457] on button "喜劇的な" at bounding box center [250, 461] width 59 height 36
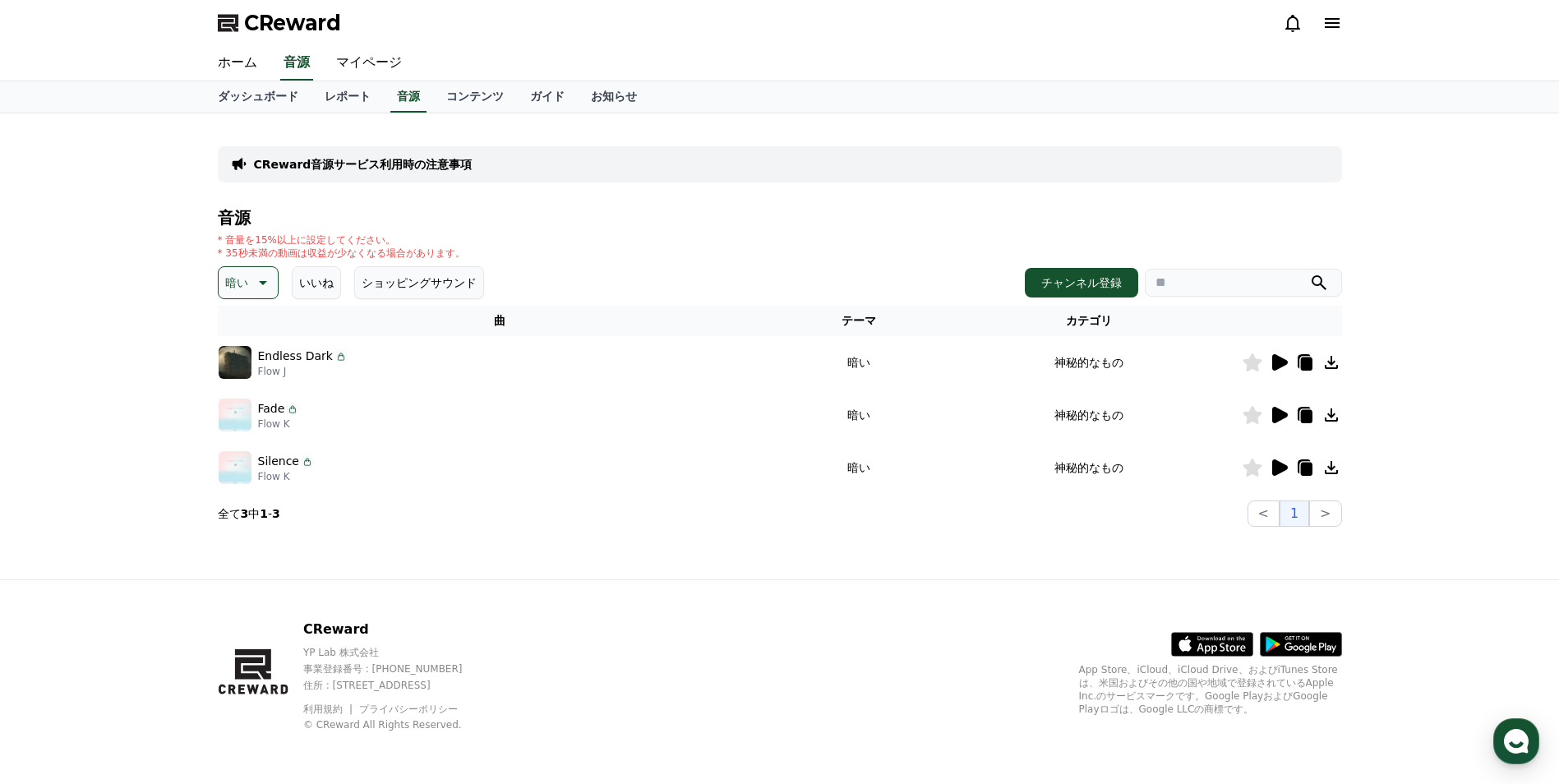
click at [1276, 363] on icon at bounding box center [1280, 362] width 16 height 16
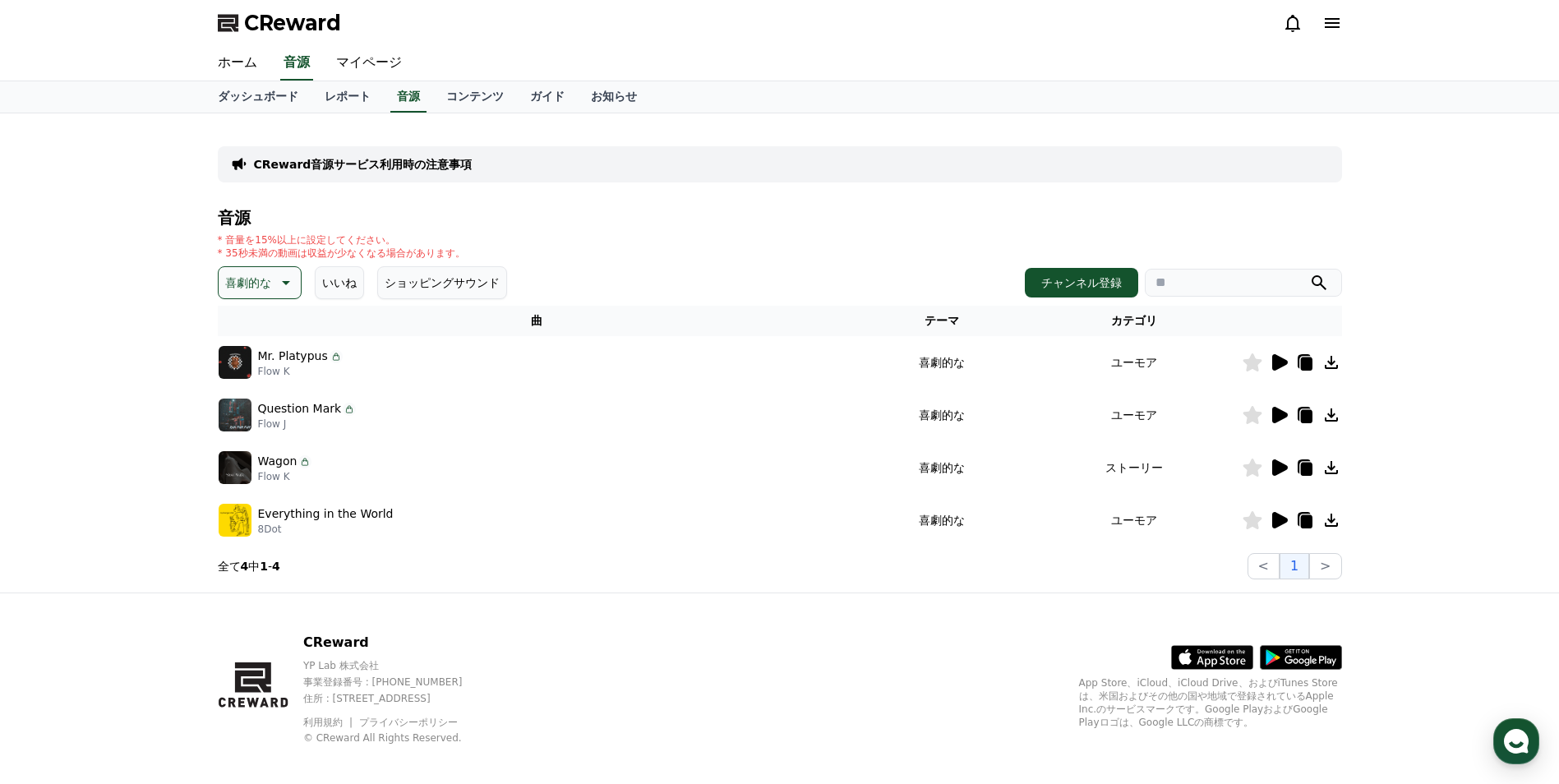
click at [1277, 367] on icon at bounding box center [1280, 362] width 16 height 16
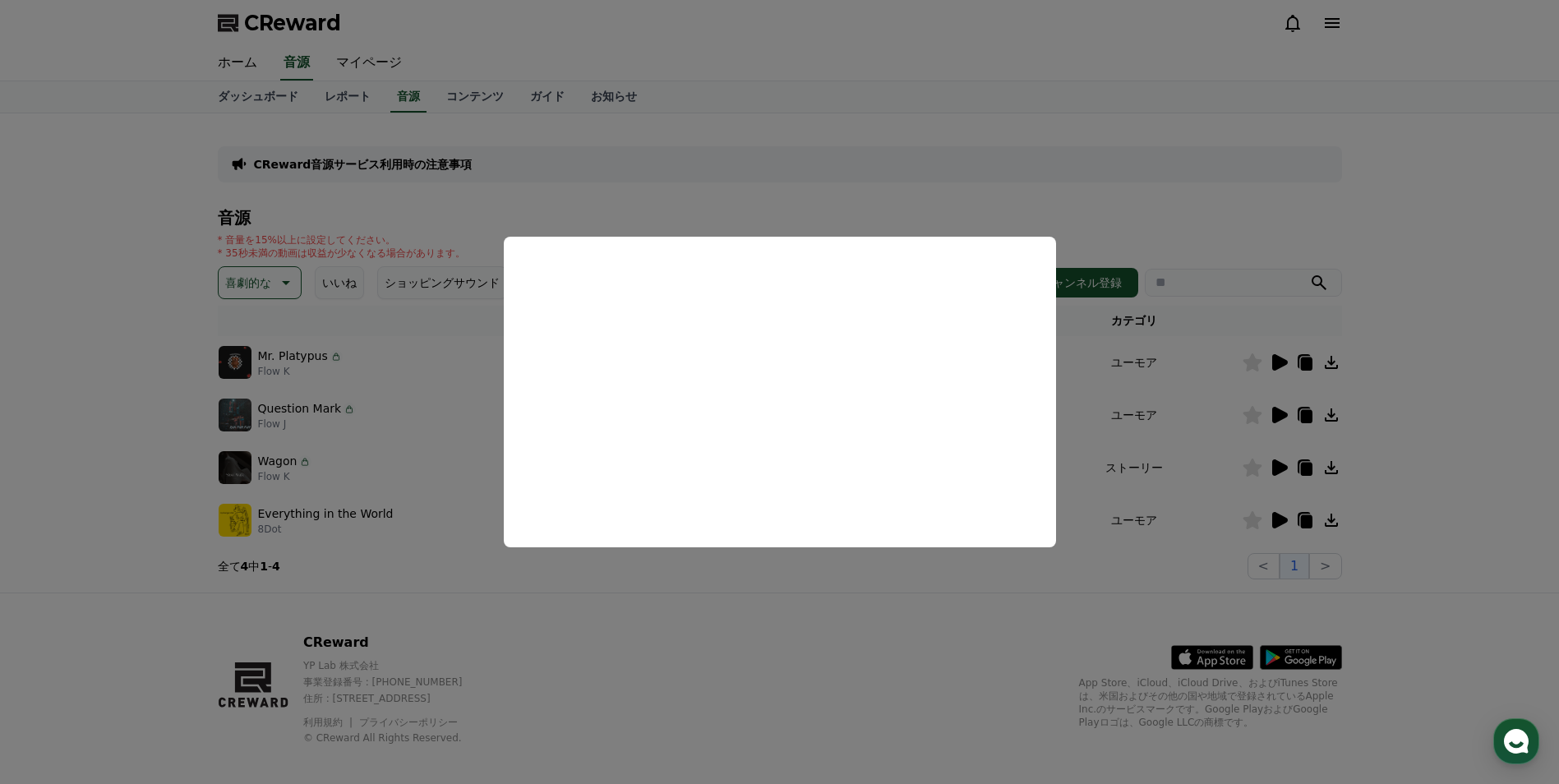
click at [1288, 221] on button "close modal" at bounding box center [779, 392] width 1559 height 784
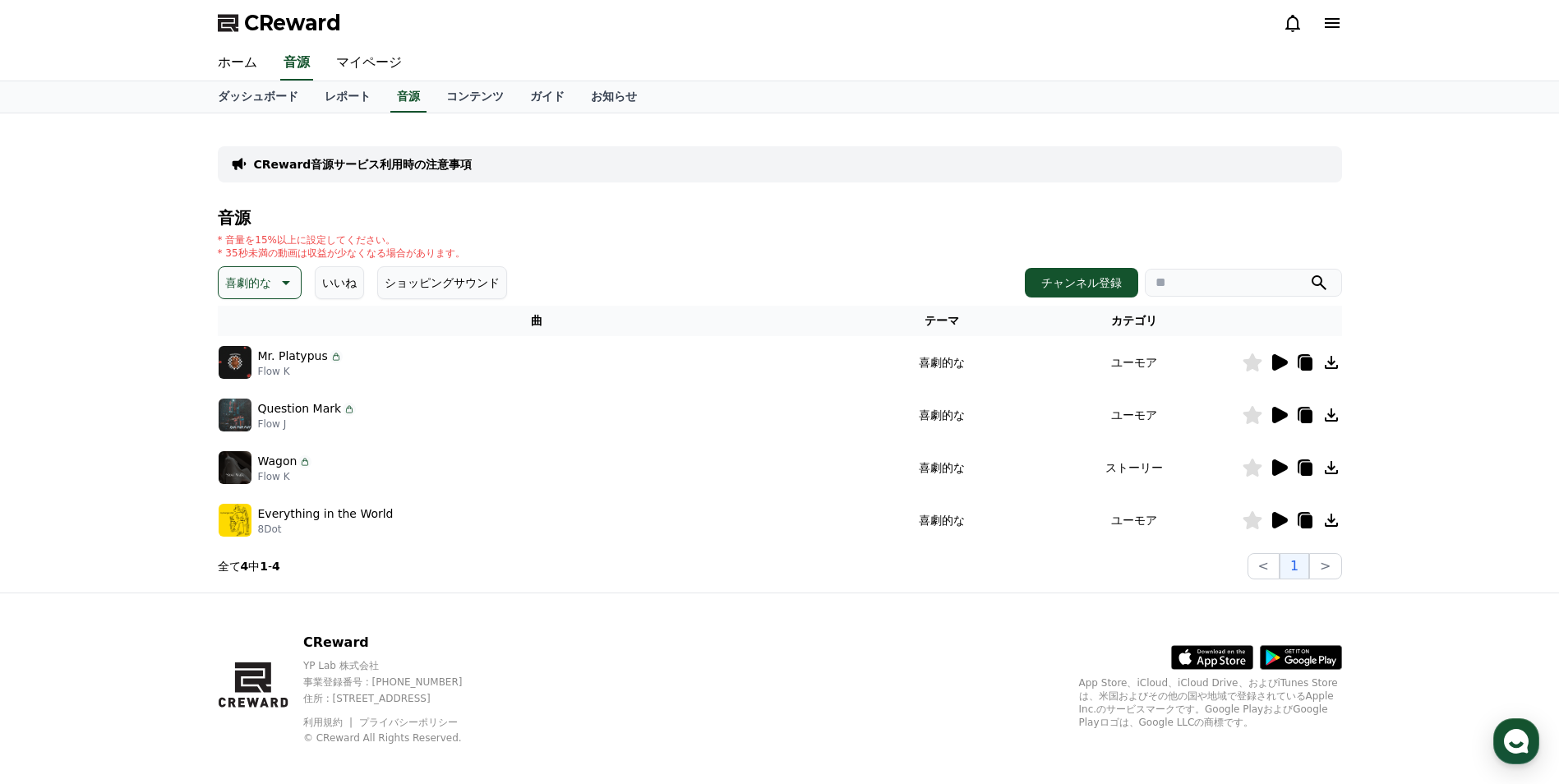
click at [1275, 471] on icon at bounding box center [1280, 467] width 16 height 16
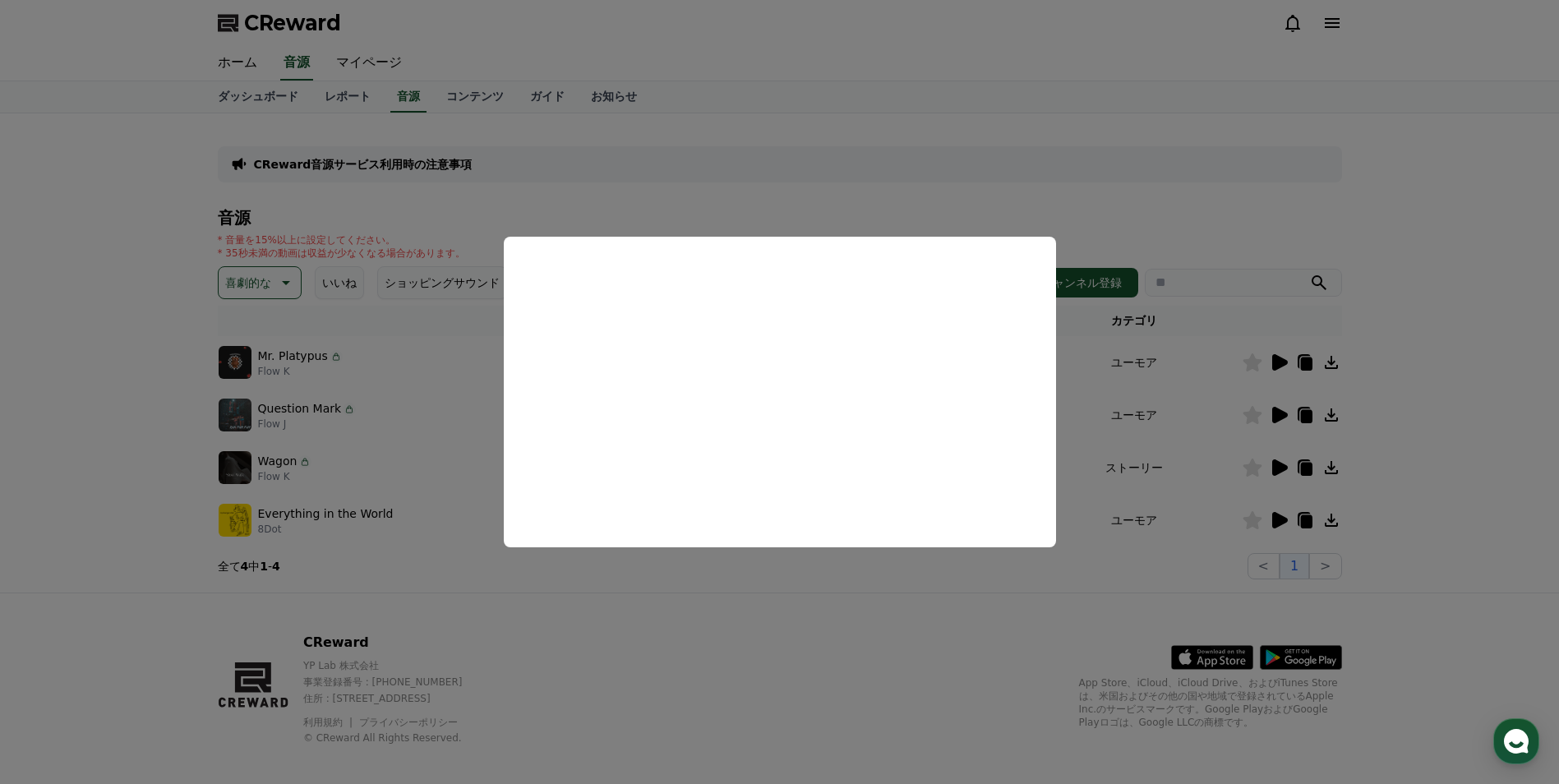
click at [939, 611] on button "close modal" at bounding box center [779, 392] width 1559 height 784
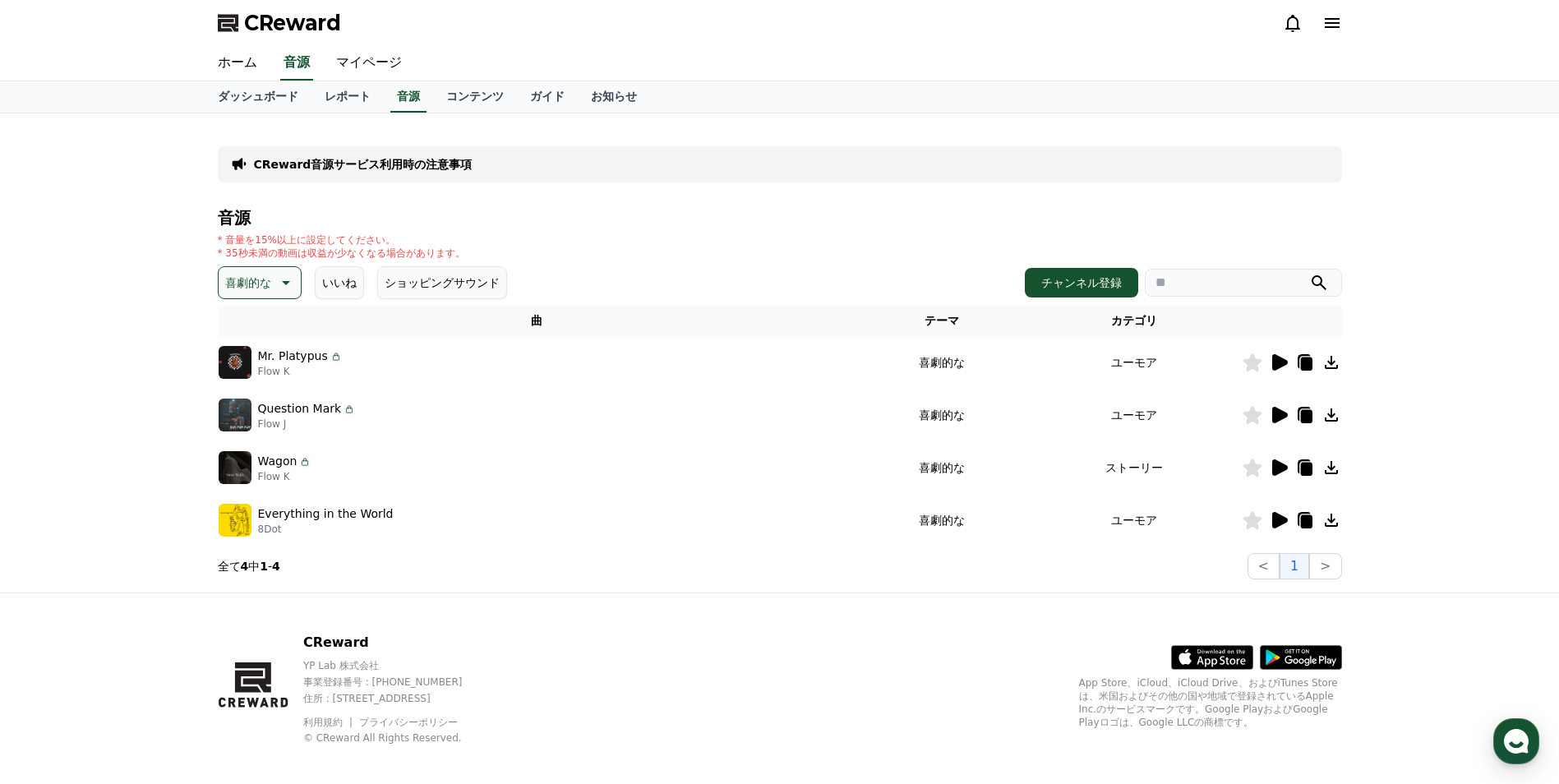
click at [1284, 515] on icon at bounding box center [1278, 520] width 20 height 20
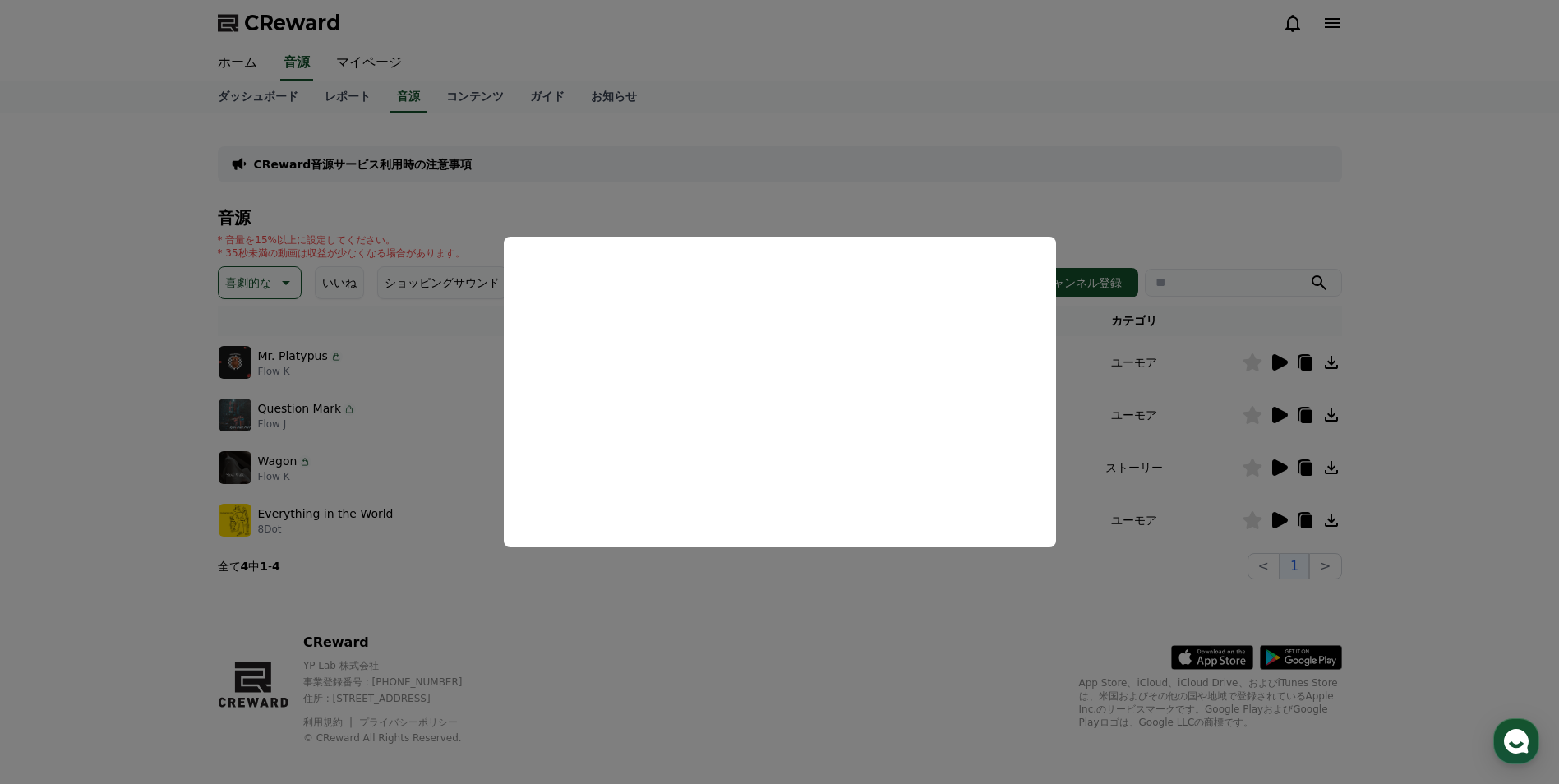
click at [780, 183] on button "close modal" at bounding box center [779, 392] width 1559 height 784
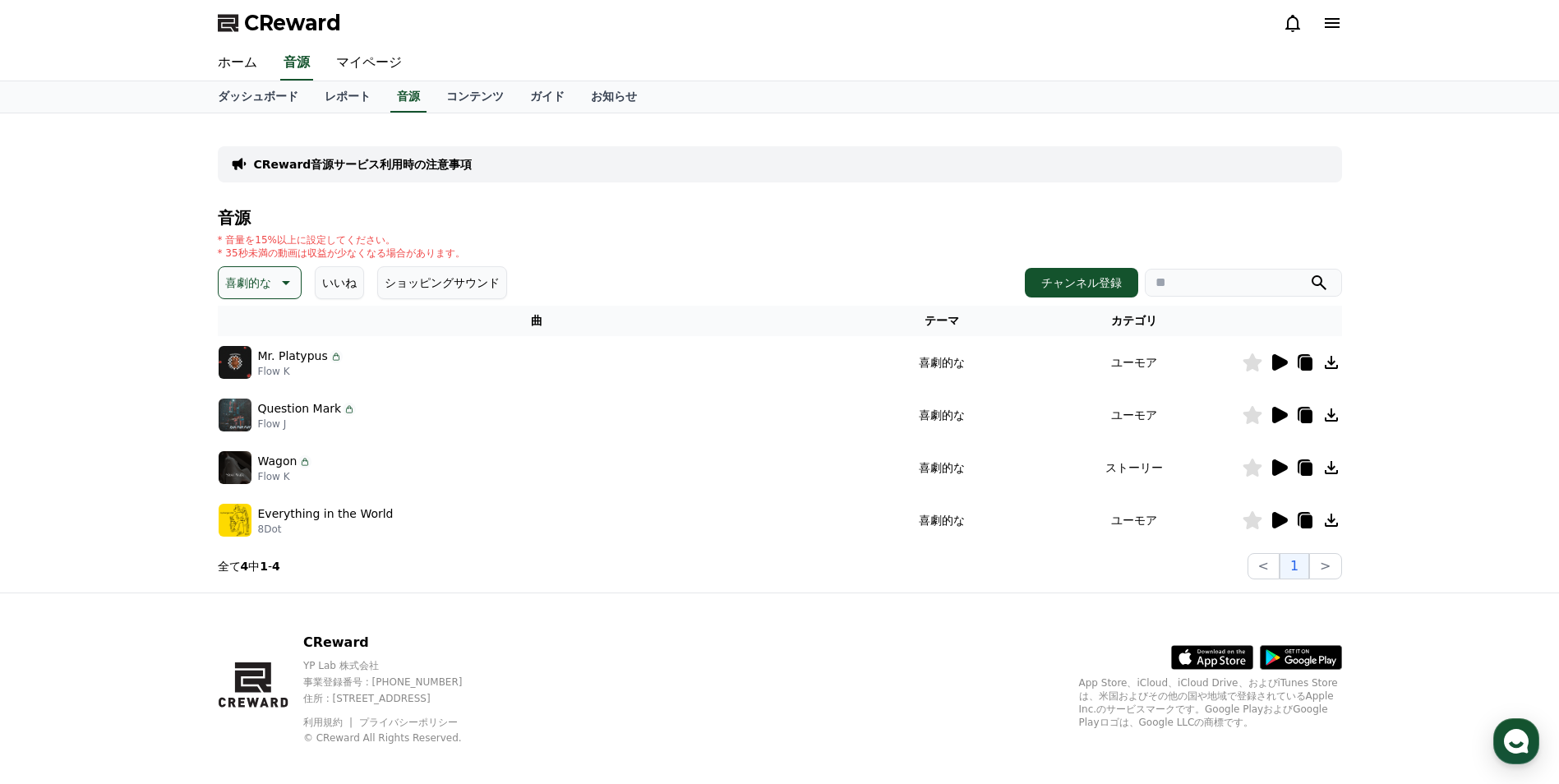
click at [289, 277] on icon at bounding box center [284, 283] width 20 height 20
click at [252, 416] on button "気をもむ" at bounding box center [250, 418] width 59 height 36
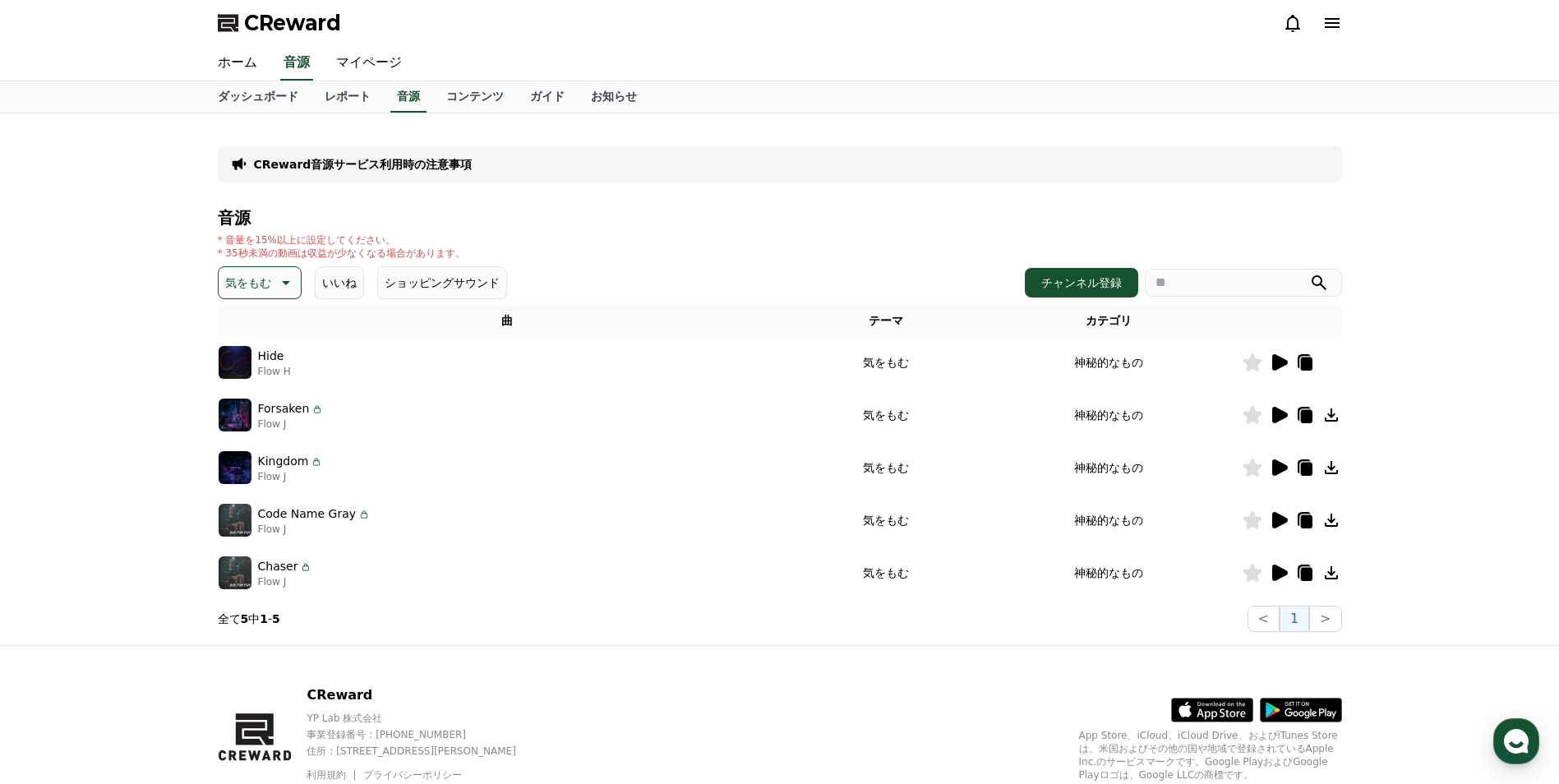
click at [1277, 363] on icon at bounding box center [1280, 362] width 16 height 16
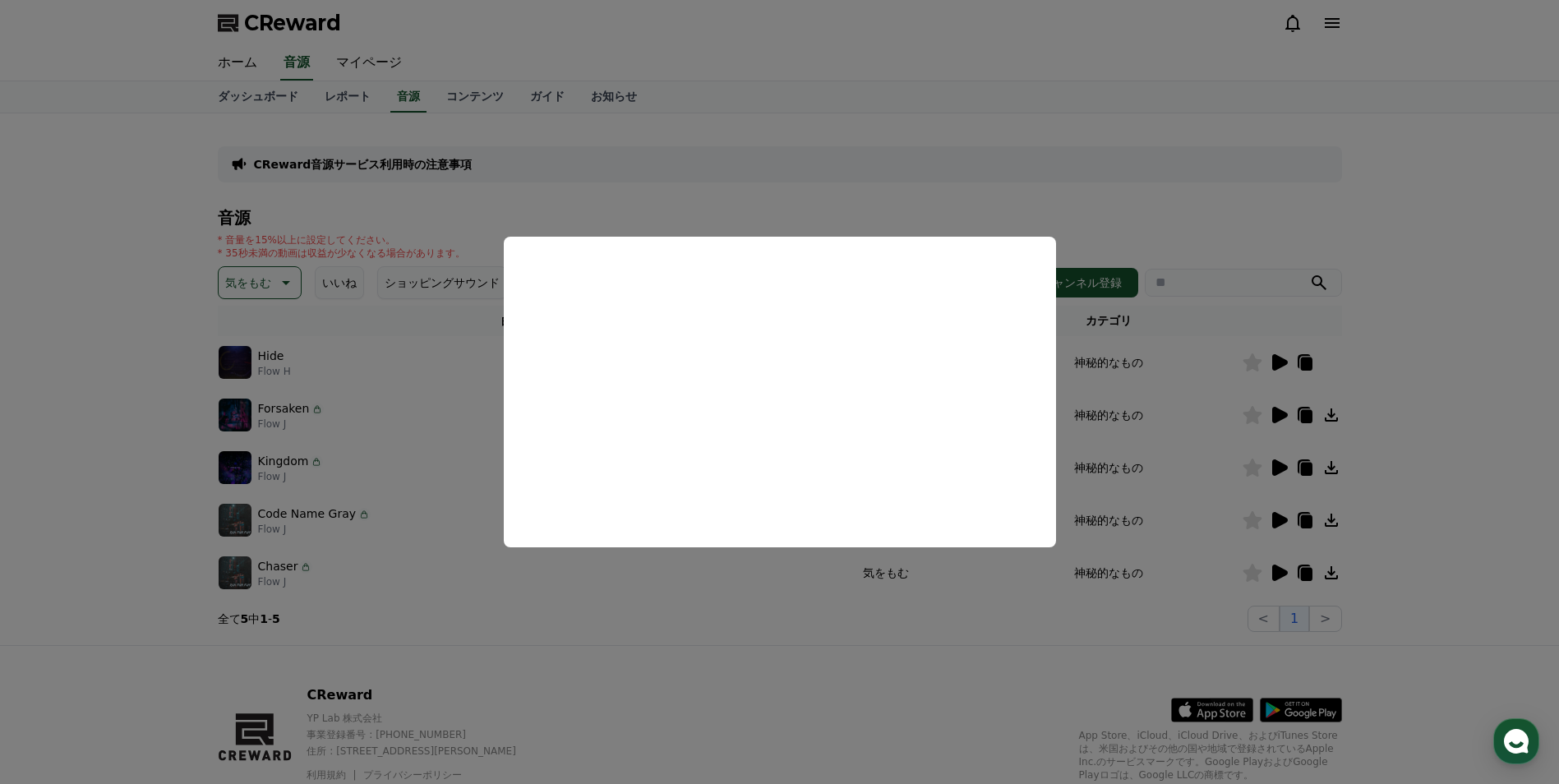
click at [1281, 409] on button "close modal" at bounding box center [779, 392] width 1559 height 784
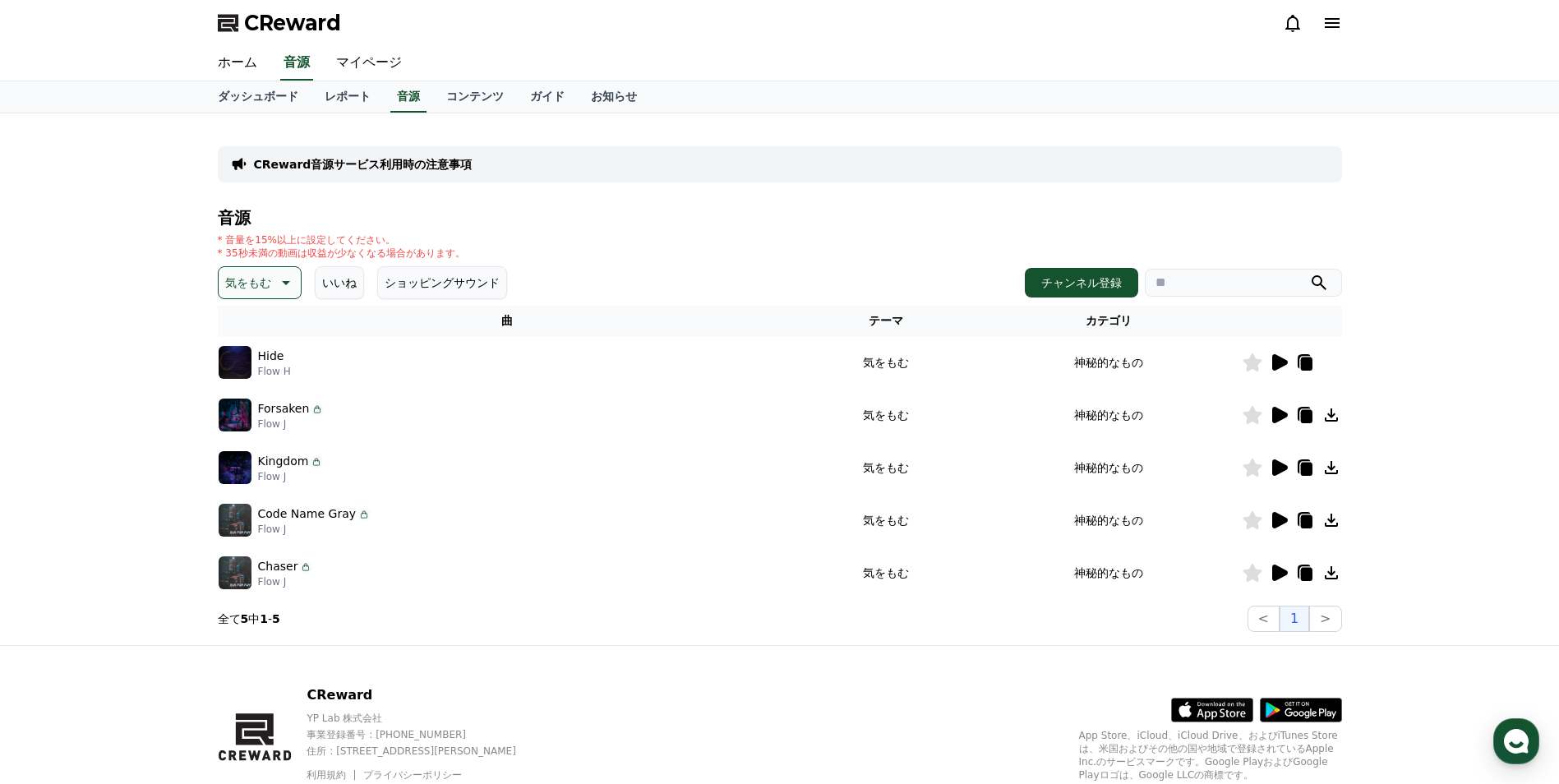
click at [1277, 414] on icon at bounding box center [1280, 414] width 16 height 16
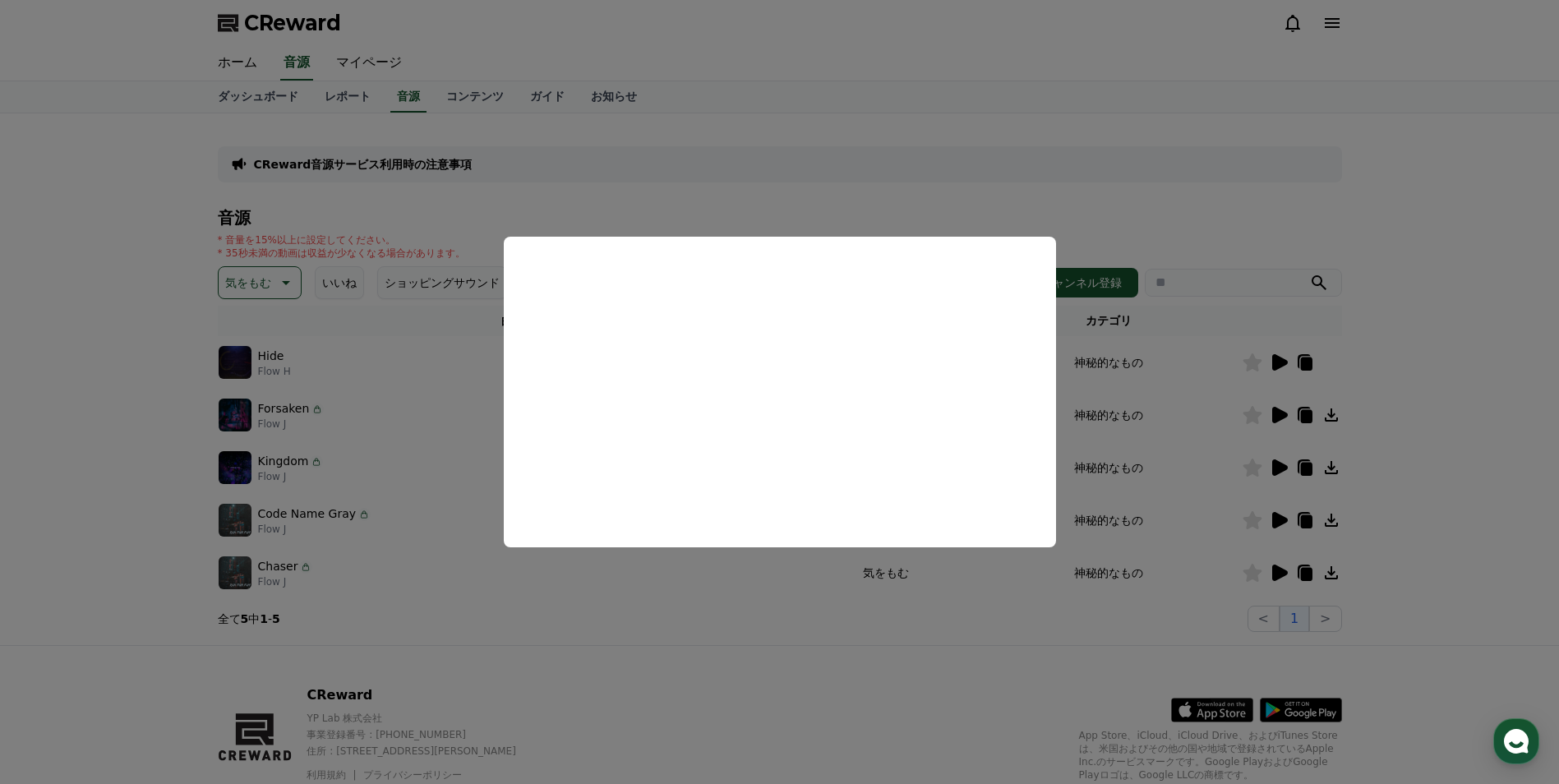
click at [1273, 465] on button "close modal" at bounding box center [779, 392] width 1559 height 784
click at [1273, 465] on icon at bounding box center [1280, 467] width 16 height 16
click at [1273, 465] on button "close modal" at bounding box center [779, 392] width 1559 height 784
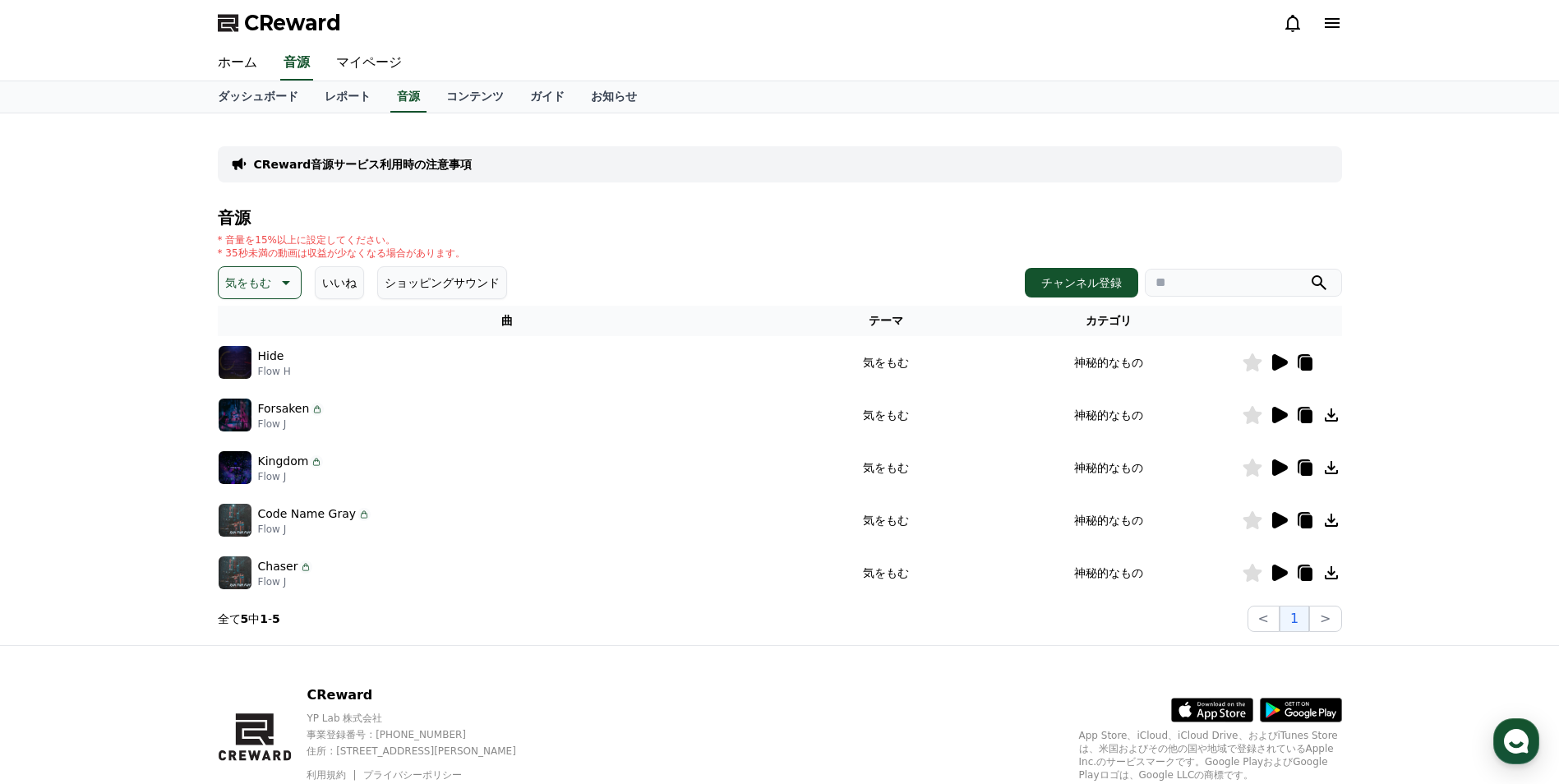
click at [1273, 465] on icon at bounding box center [1280, 467] width 16 height 16
click at [1273, 463] on icon at bounding box center [1280, 467] width 16 height 16
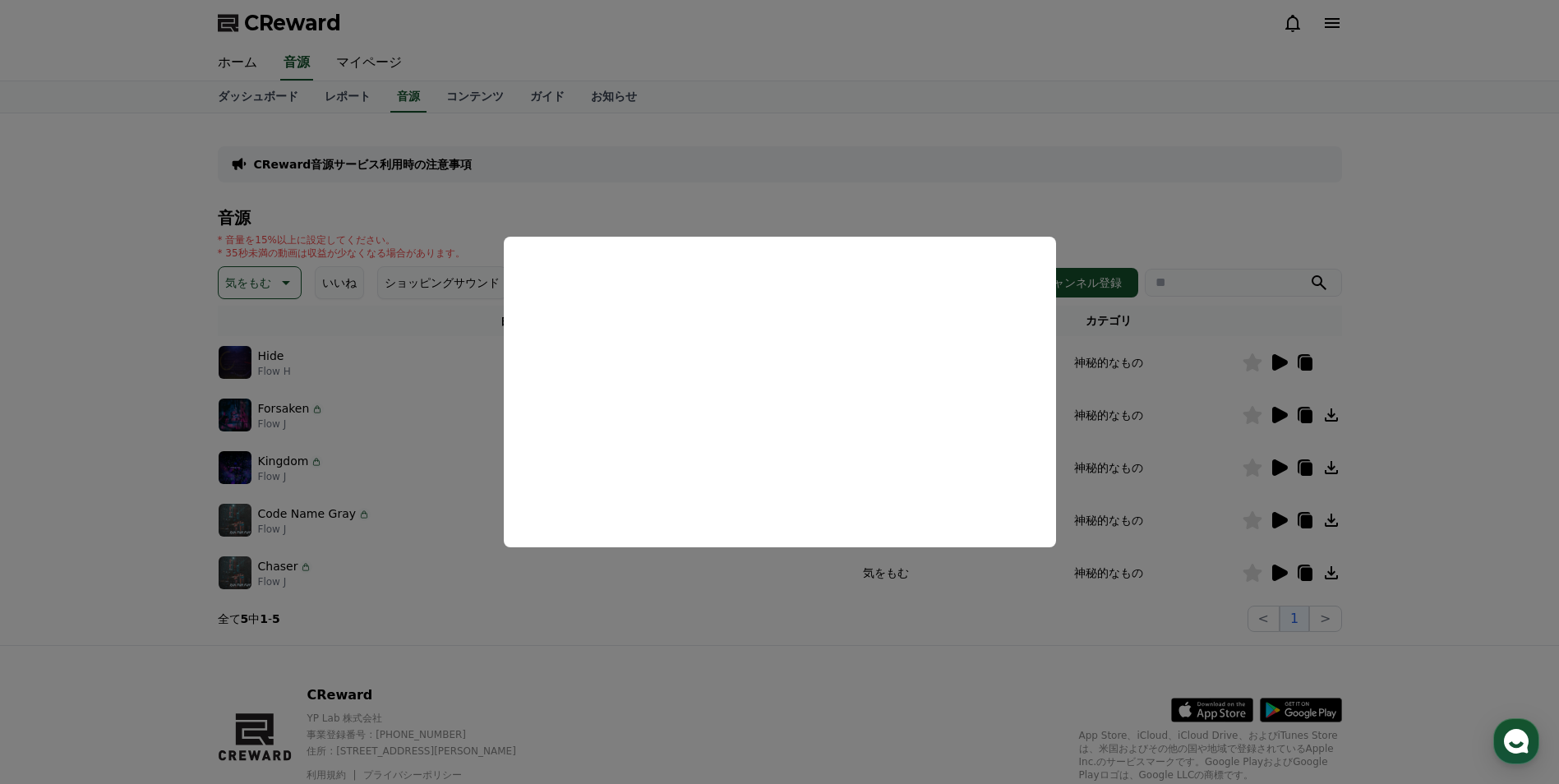
click at [1024, 638] on button "close modal" at bounding box center [779, 392] width 1559 height 784
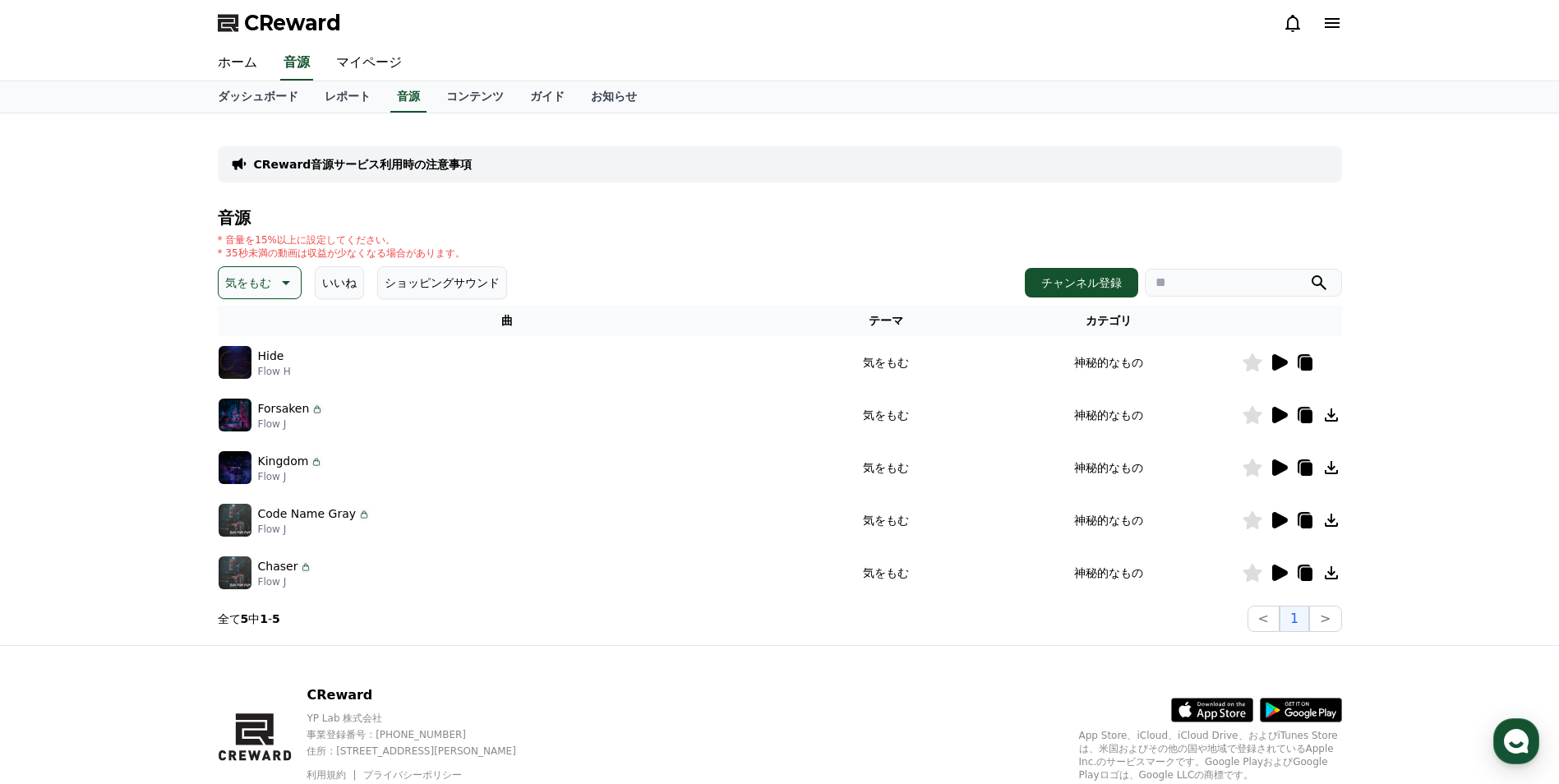
click at [1281, 571] on icon at bounding box center [1280, 572] width 16 height 16
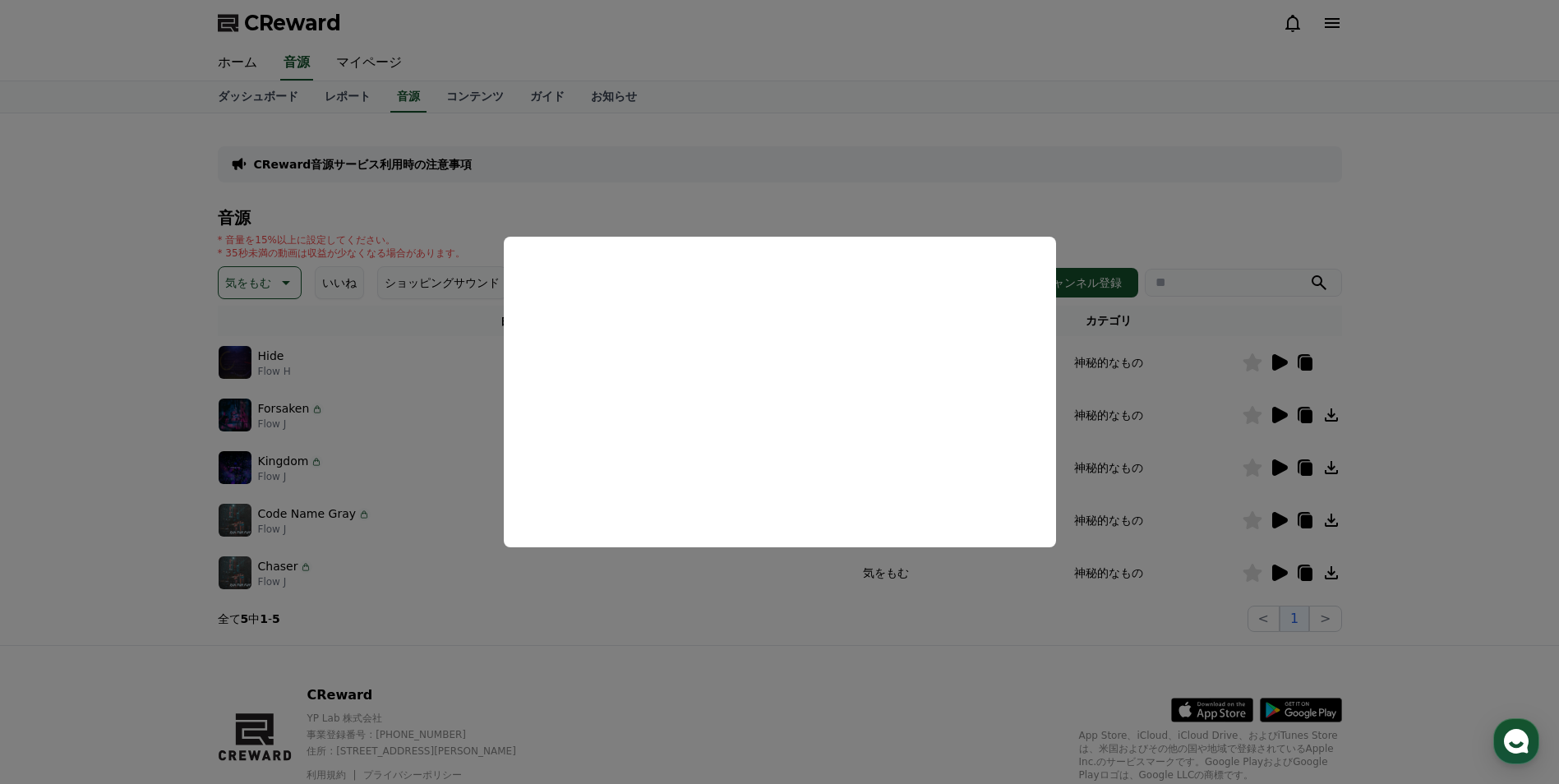
click at [998, 176] on button "close modal" at bounding box center [779, 392] width 1559 height 784
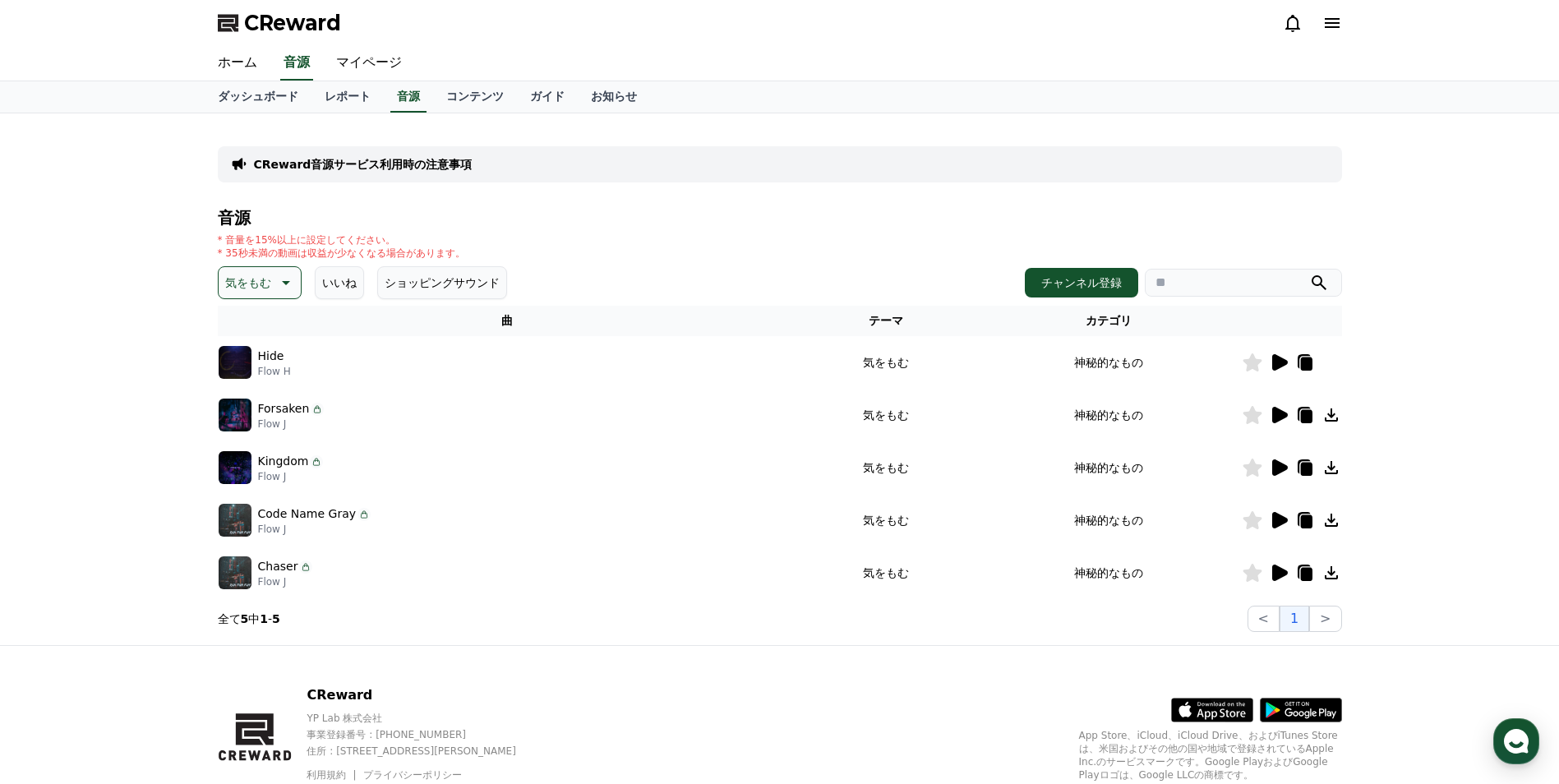
click at [1036, 181] on div "CReward音源サービス利用時の注意事項" at bounding box center [780, 165] width 1124 height 36
click at [110, 690] on div "CReward YP Lab 株式会社 事業登録番号 : 655-81-03655 住所 : 京畿道金浦市陽村邑陽谷路495, 3階305-BI16号 利用規…" at bounding box center [779, 746] width 1559 height 204
